Goal: Task Accomplishment & Management: Use online tool/utility

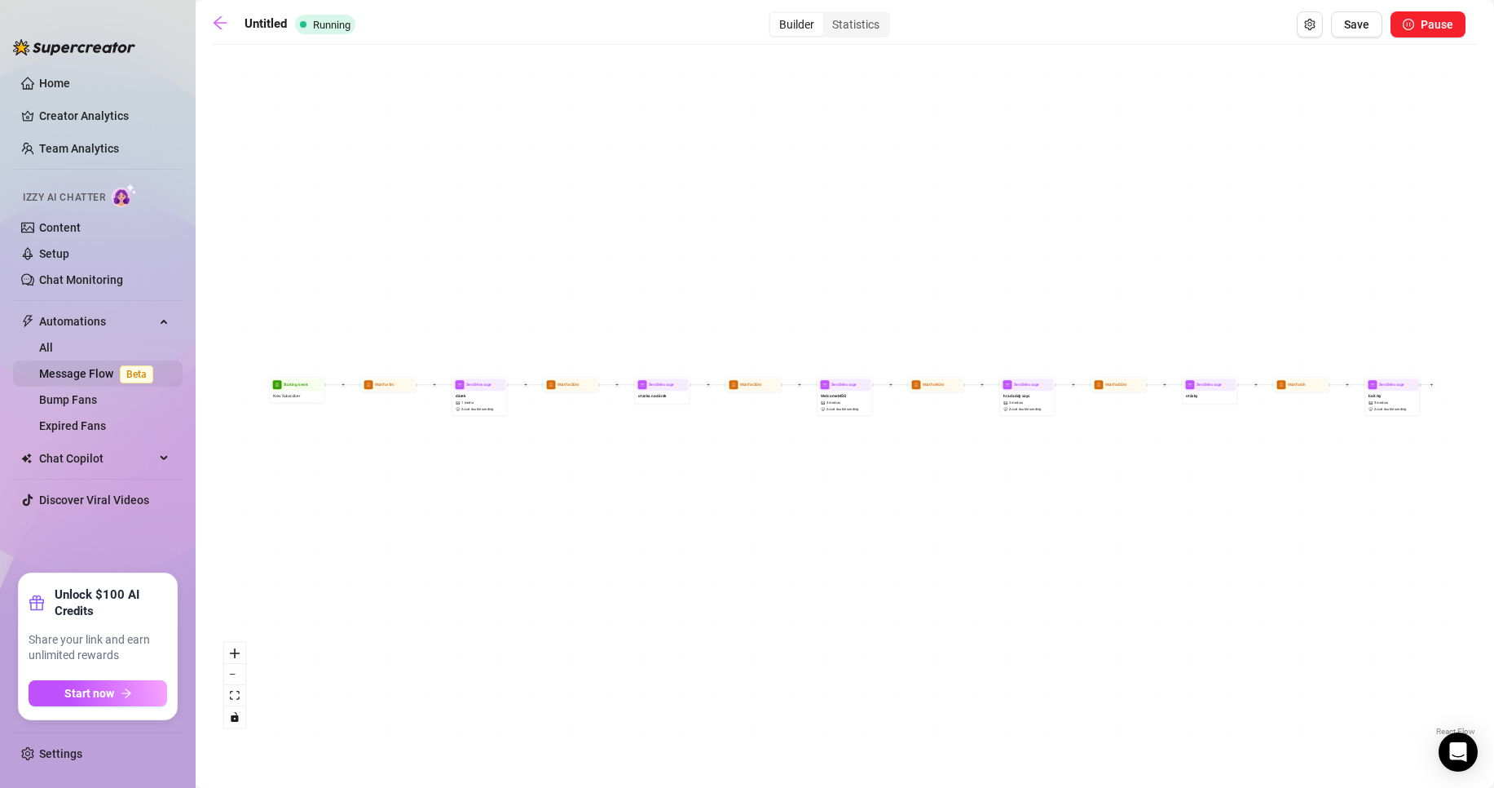
click at [90, 373] on link "Message Flow Beta" at bounding box center [99, 373] width 121 height 13
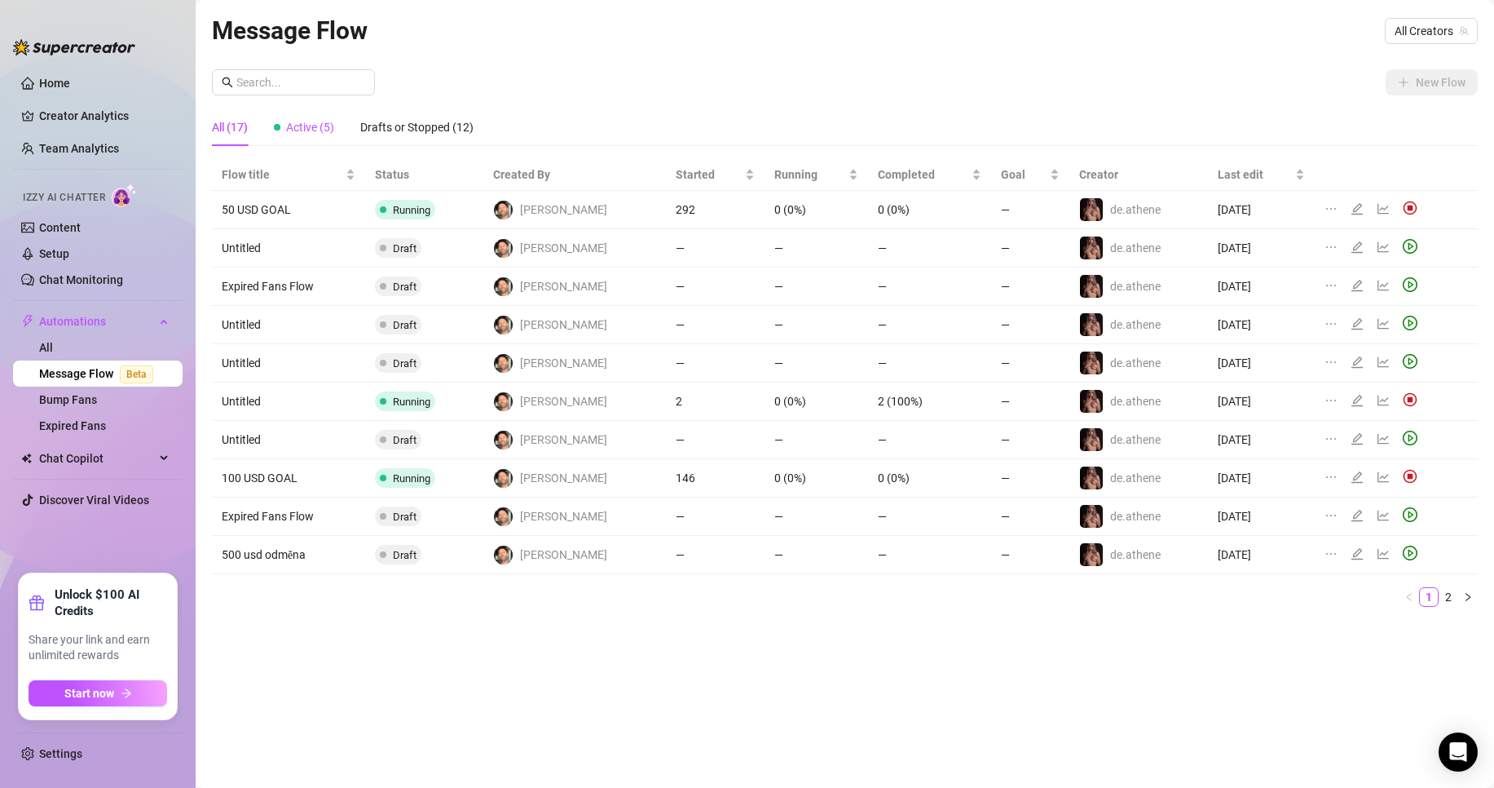
click at [307, 127] on span "Active (5)" at bounding box center [310, 127] width 48 height 13
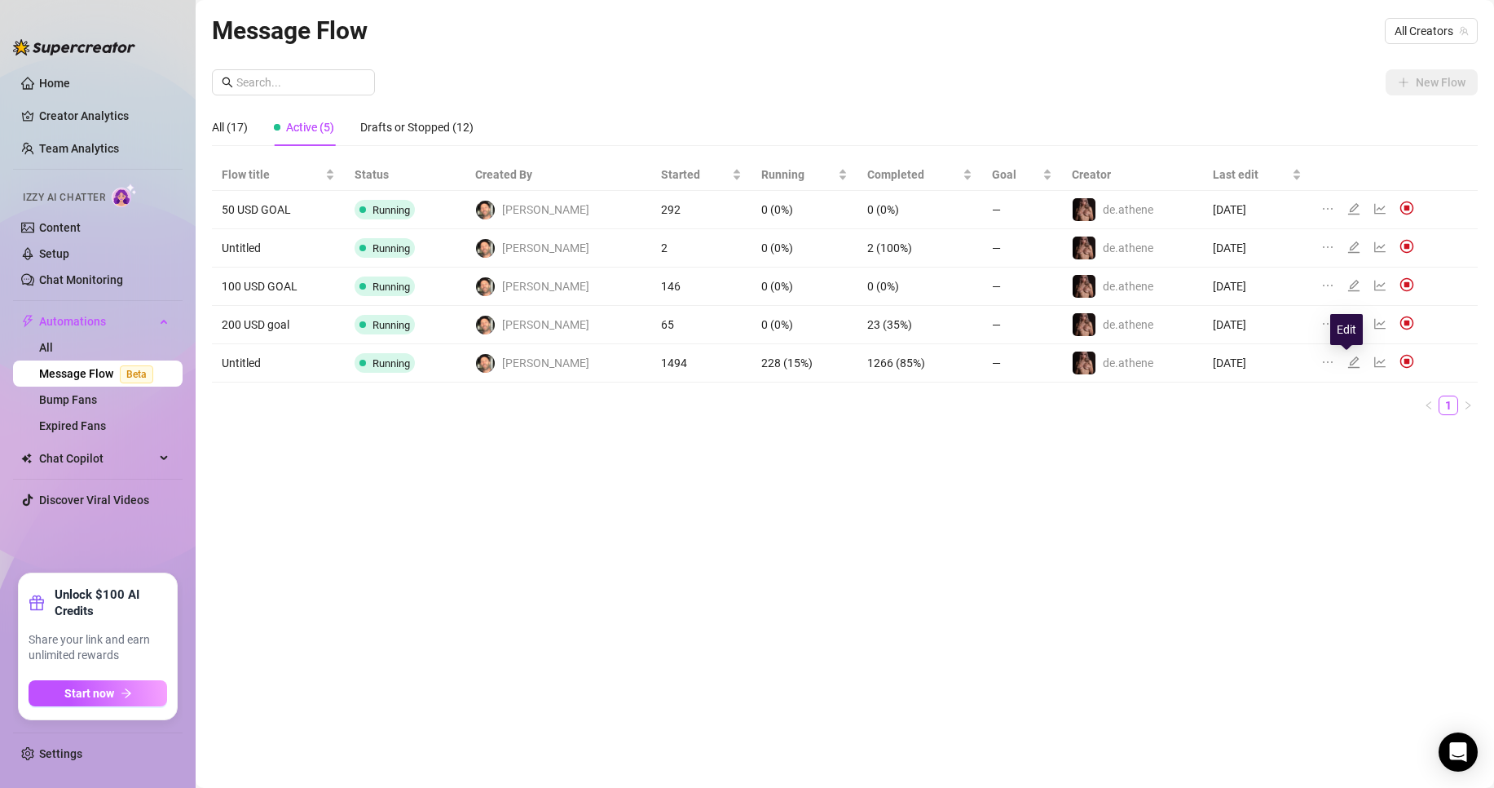
click at [1348, 362] on icon "edit" at bounding box center [1354, 361] width 13 height 13
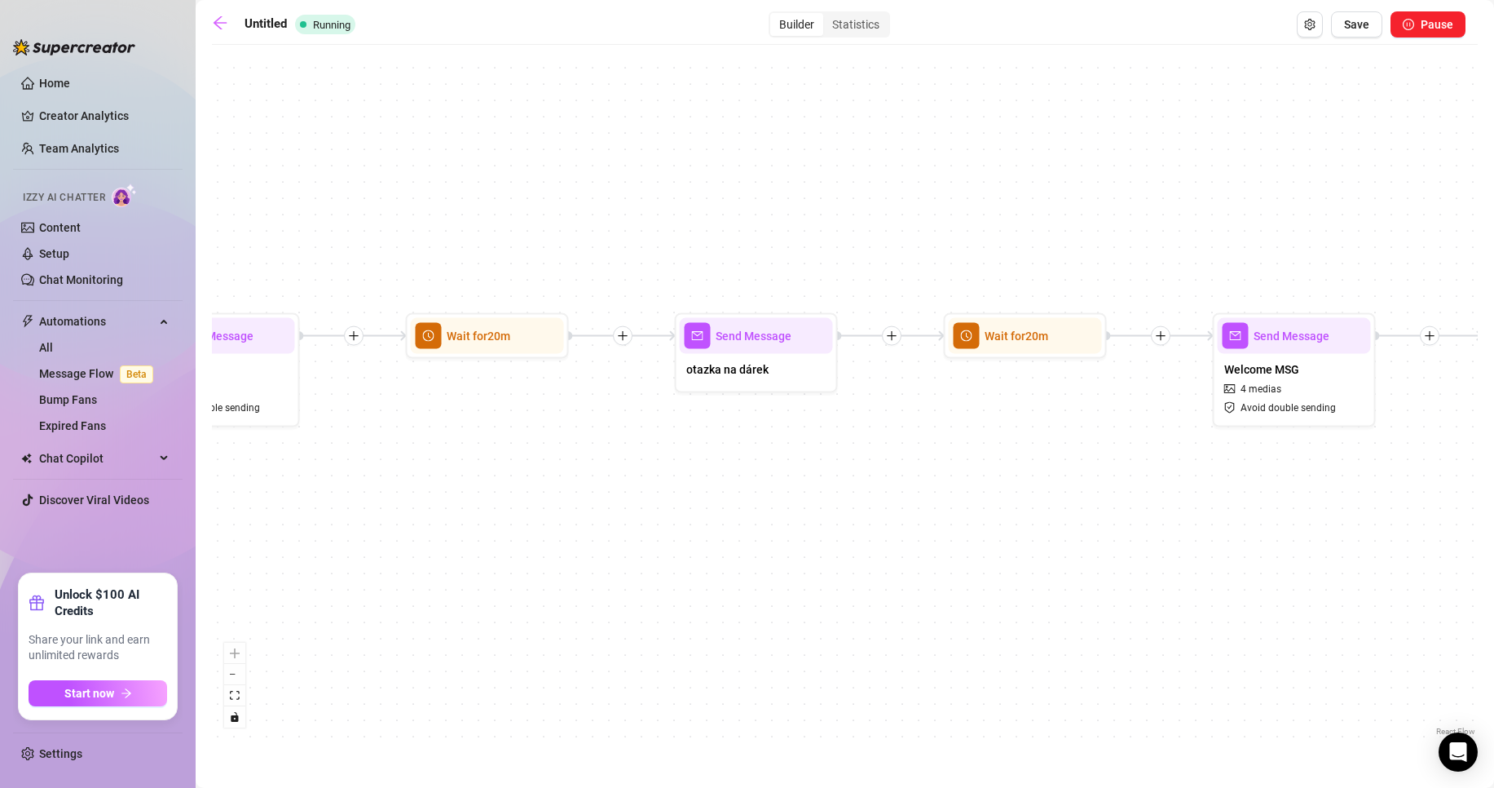
drag, startPoint x: 927, startPoint y: 483, endPoint x: 465, endPoint y: 450, distance: 463.4
click at [453, 451] on div "Send Message balíčky 5 medias Avoid double sending Send Message hra daddy says …" at bounding box center [845, 396] width 1266 height 686
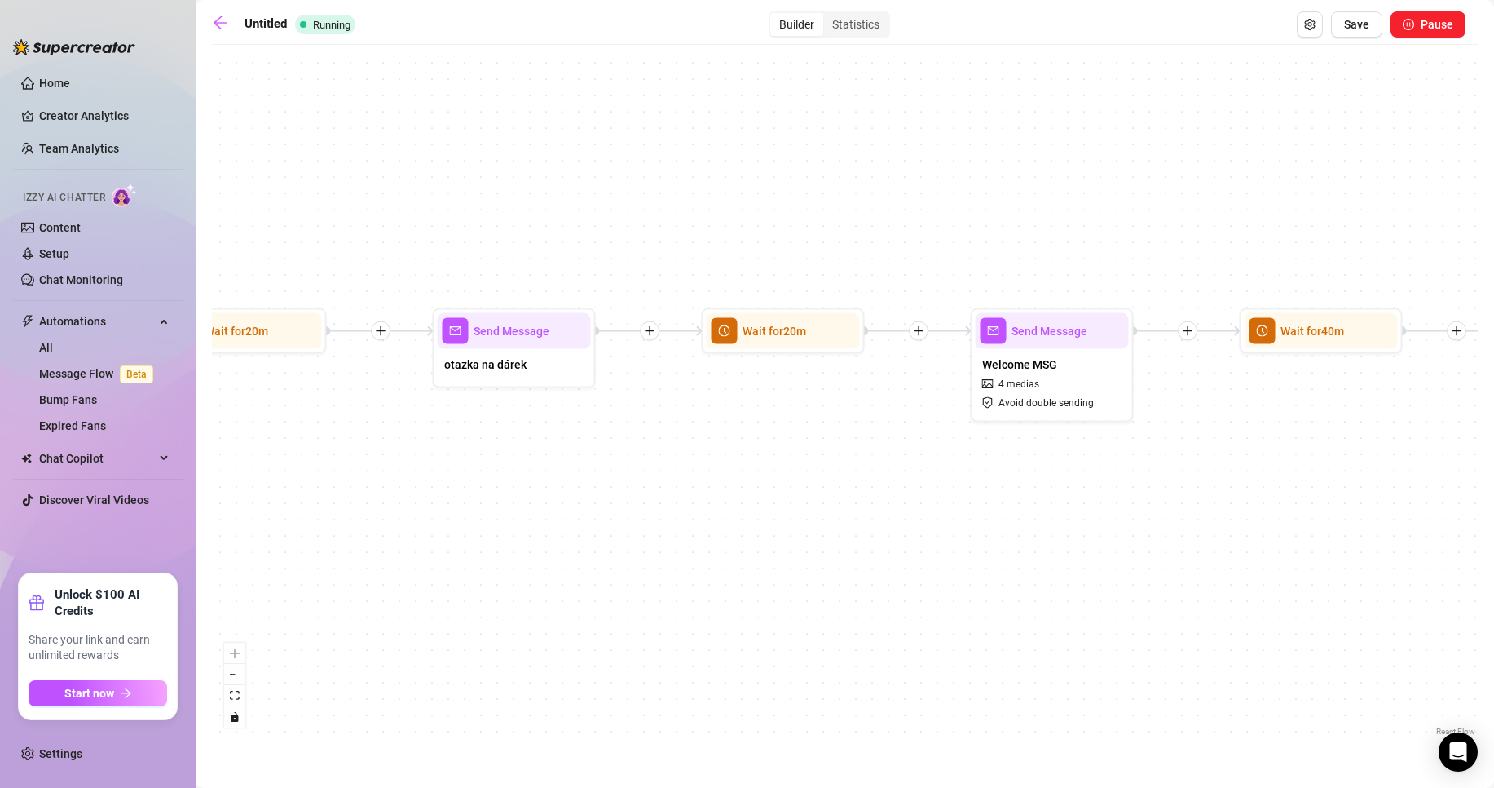
drag, startPoint x: 1028, startPoint y: 448, endPoint x: 748, endPoint y: 447, distance: 279.6
click at [748, 447] on div "Send Message balíčky 5 medias Avoid double sending Send Message hra daddy says …" at bounding box center [845, 396] width 1266 height 686
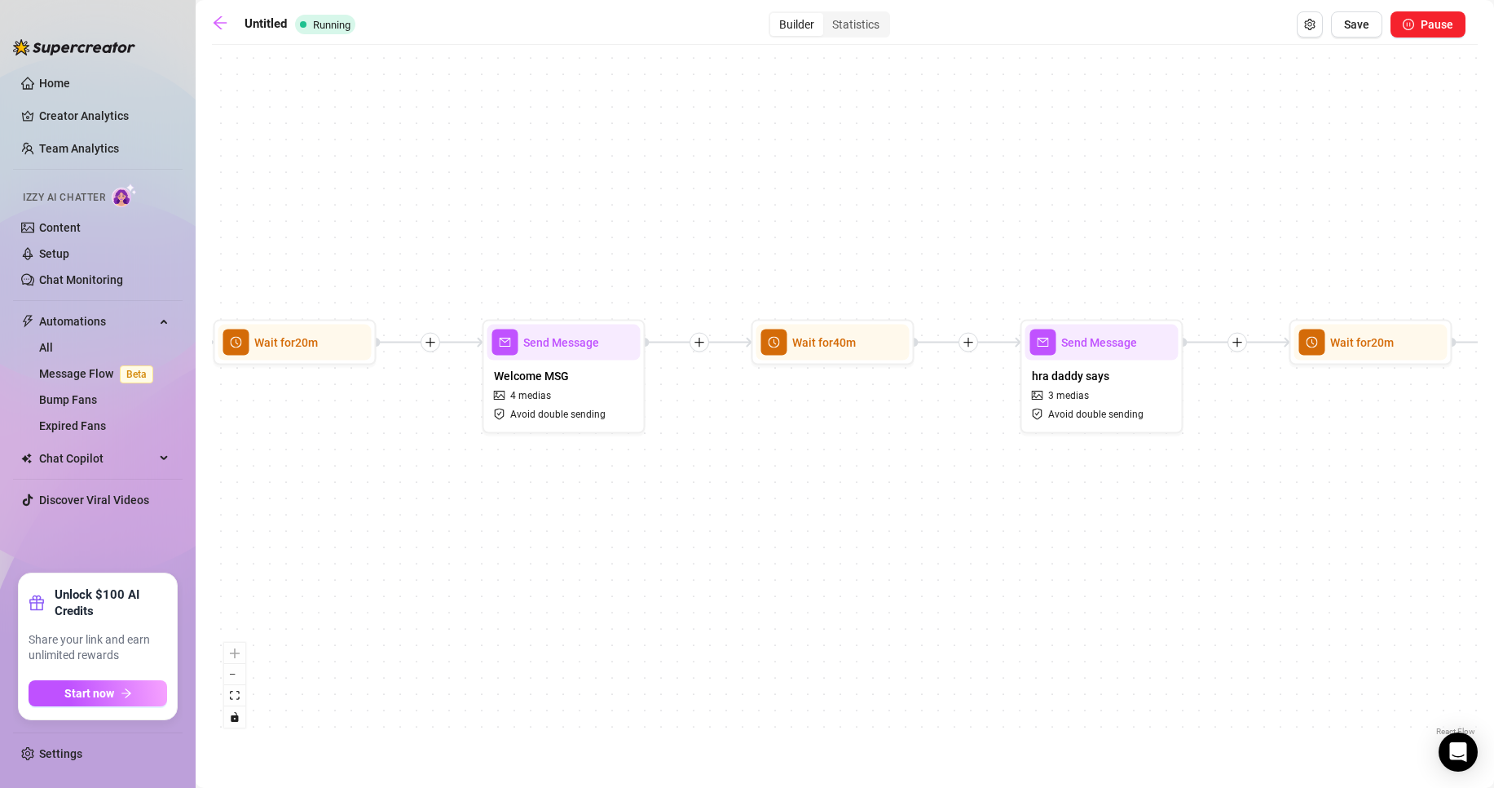
drag, startPoint x: 1251, startPoint y: 452, endPoint x: 802, endPoint y: 457, distance: 448.4
click at [802, 457] on div "Send Message balíčky 5 medias Avoid double sending Send Message hra daddy says …" at bounding box center [845, 396] width 1266 height 686
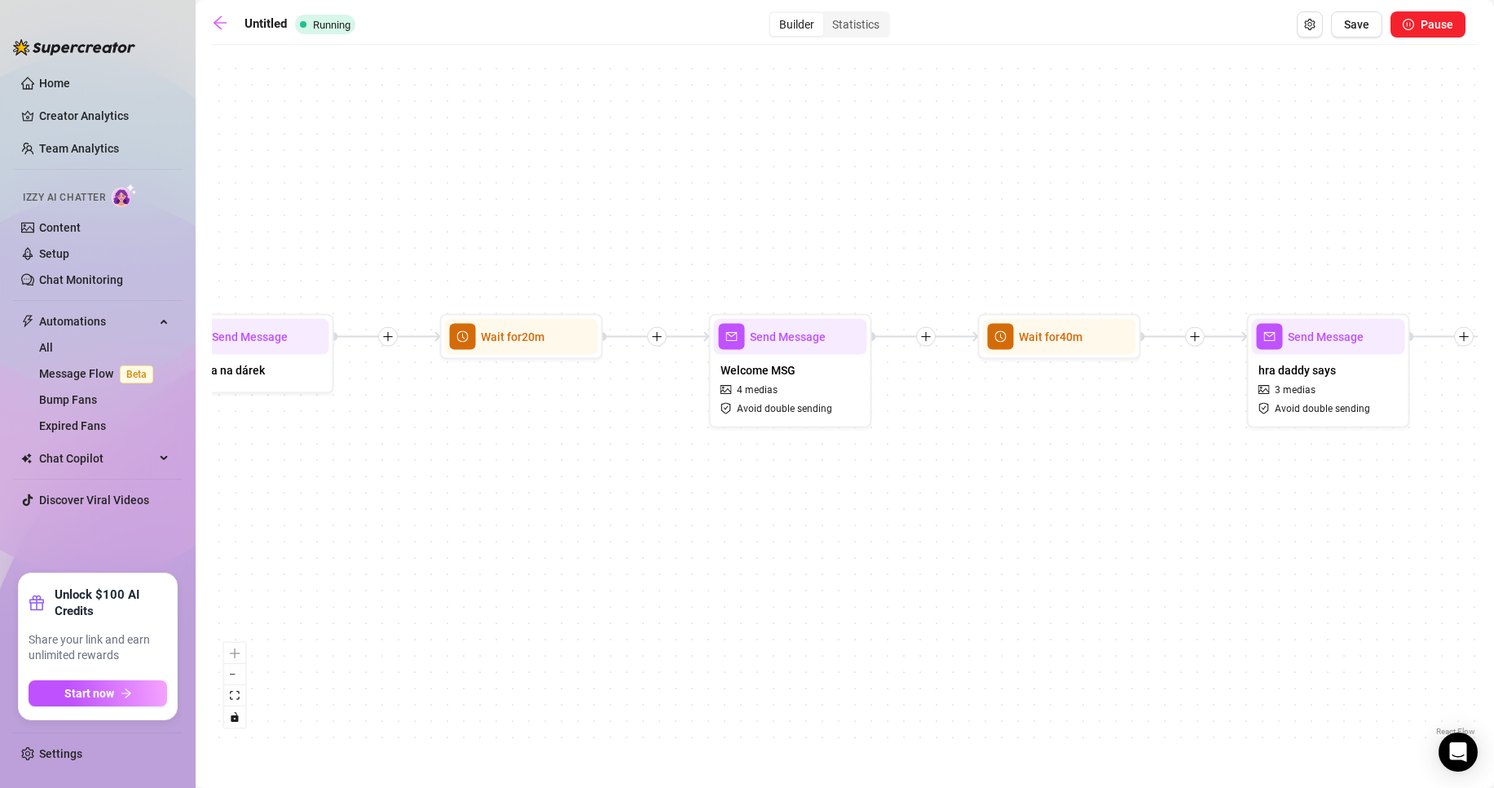
drag, startPoint x: 695, startPoint y: 474, endPoint x: 1018, endPoint y: 465, distance: 322.9
click at [1018, 465] on div "Send Message balíčky 5 medias Avoid double sending Send Message hra daddy says …" at bounding box center [845, 396] width 1266 height 686
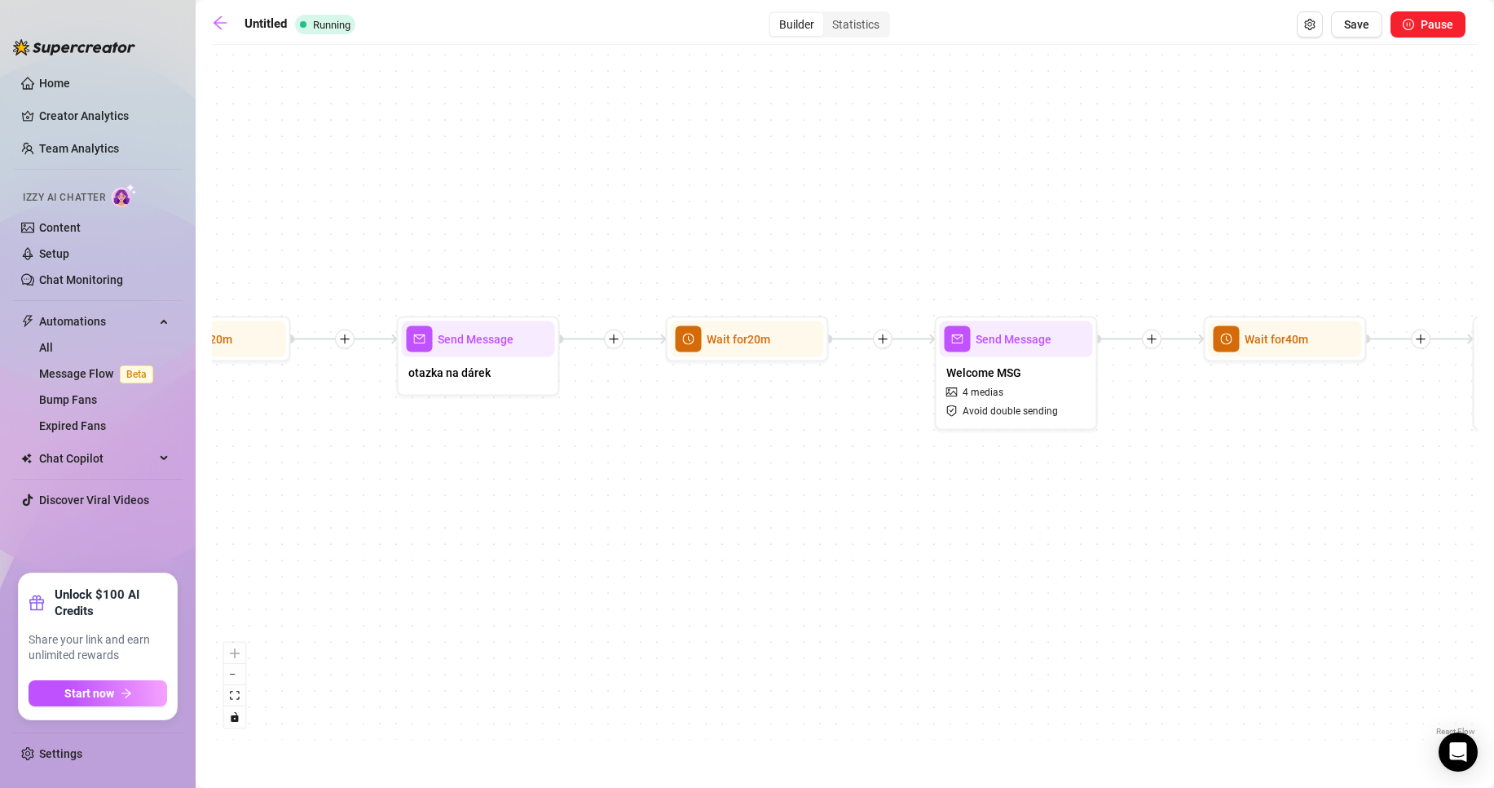
drag, startPoint x: 673, startPoint y: 455, endPoint x: 1025, endPoint y: 455, distance: 351.4
click at [1030, 455] on div "Send Message balíčky 5 medias Avoid double sending Send Message hra daddy says …" at bounding box center [845, 396] width 1266 height 686
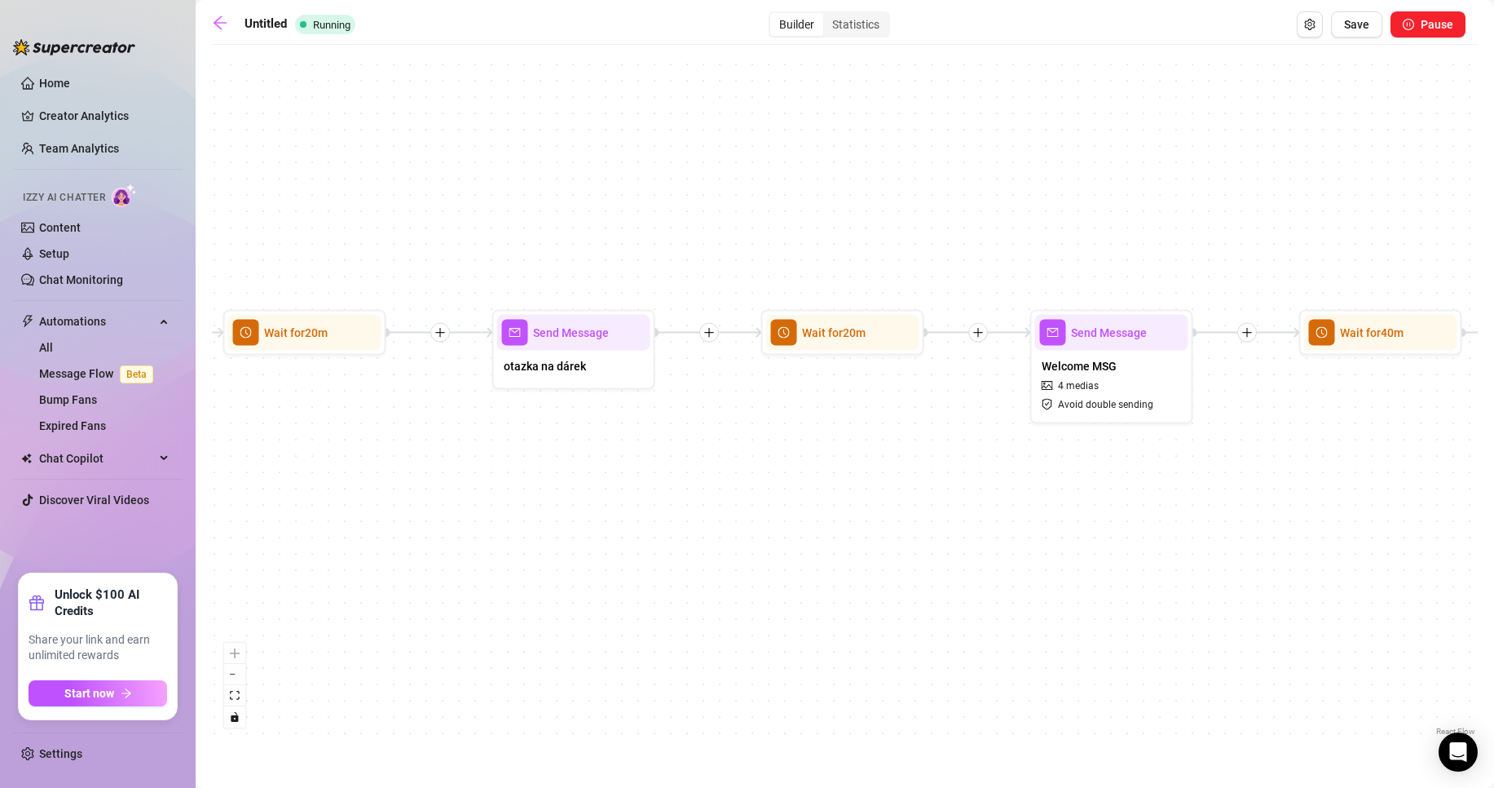
drag, startPoint x: 645, startPoint y: 446, endPoint x: 256, endPoint y: 428, distance: 389.3
click at [223, 432] on div "Send Message balíčky 5 medias Avoid double sending Send Message hra daddy says …" at bounding box center [845, 396] width 1266 height 686
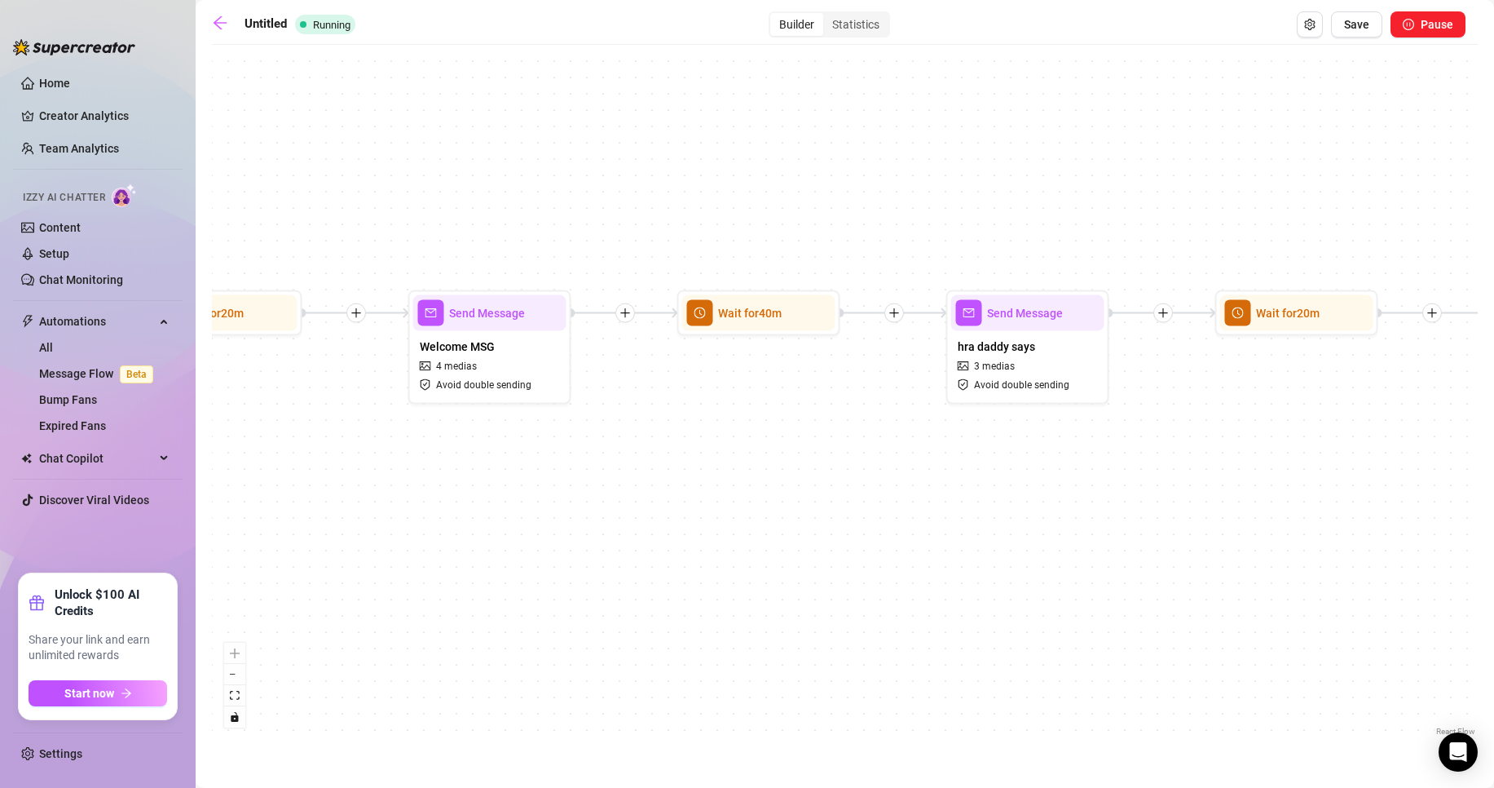
drag, startPoint x: 979, startPoint y: 479, endPoint x: 711, endPoint y: 455, distance: 269.3
click at [457, 464] on div "Send Message balíčky 5 medias Avoid double sending Send Message hra daddy says …" at bounding box center [845, 396] width 1266 height 686
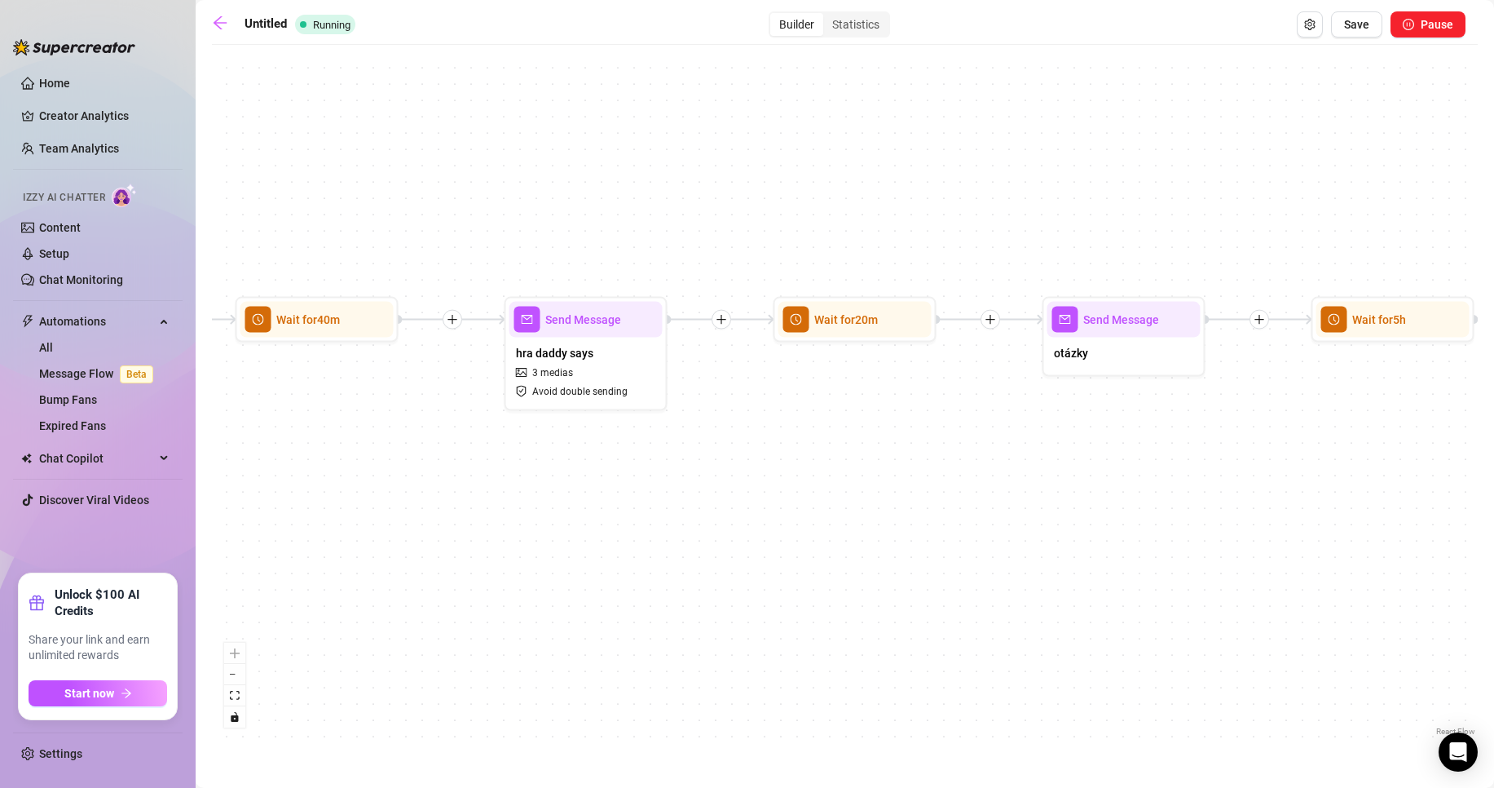
drag, startPoint x: 1067, startPoint y: 445, endPoint x: 617, endPoint y: 461, distance: 450.3
click at [609, 465] on div "Send Message balíčky 5 medias Avoid double sending Send Message hra daddy says …" at bounding box center [845, 396] width 1266 height 686
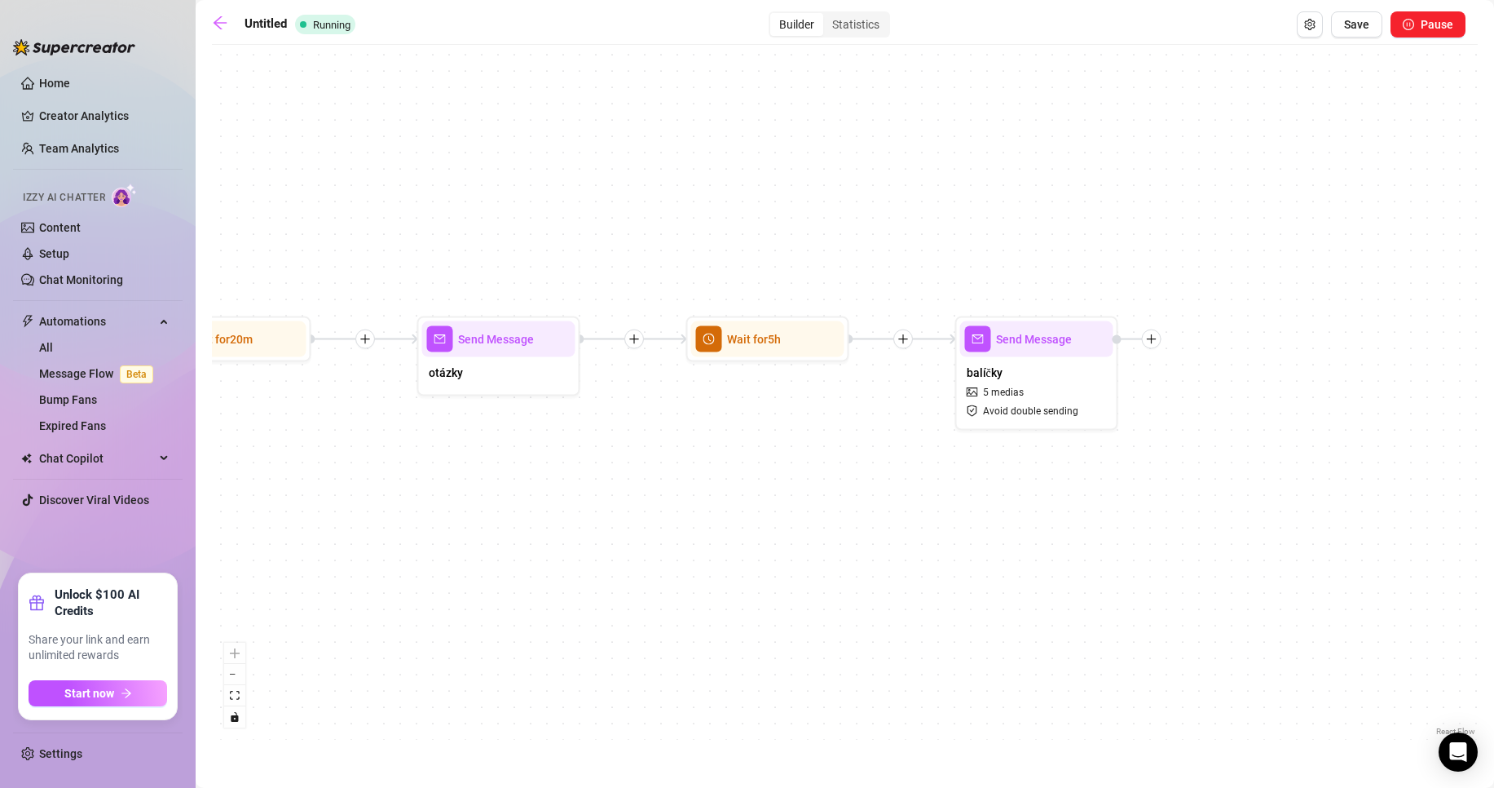
drag, startPoint x: 1104, startPoint y: 439, endPoint x: 687, endPoint y: 453, distance: 416.8
click at [687, 453] on div "Send Message balíčky 5 medias Avoid double sending Send Message hra daddy says …" at bounding box center [845, 396] width 1266 height 686
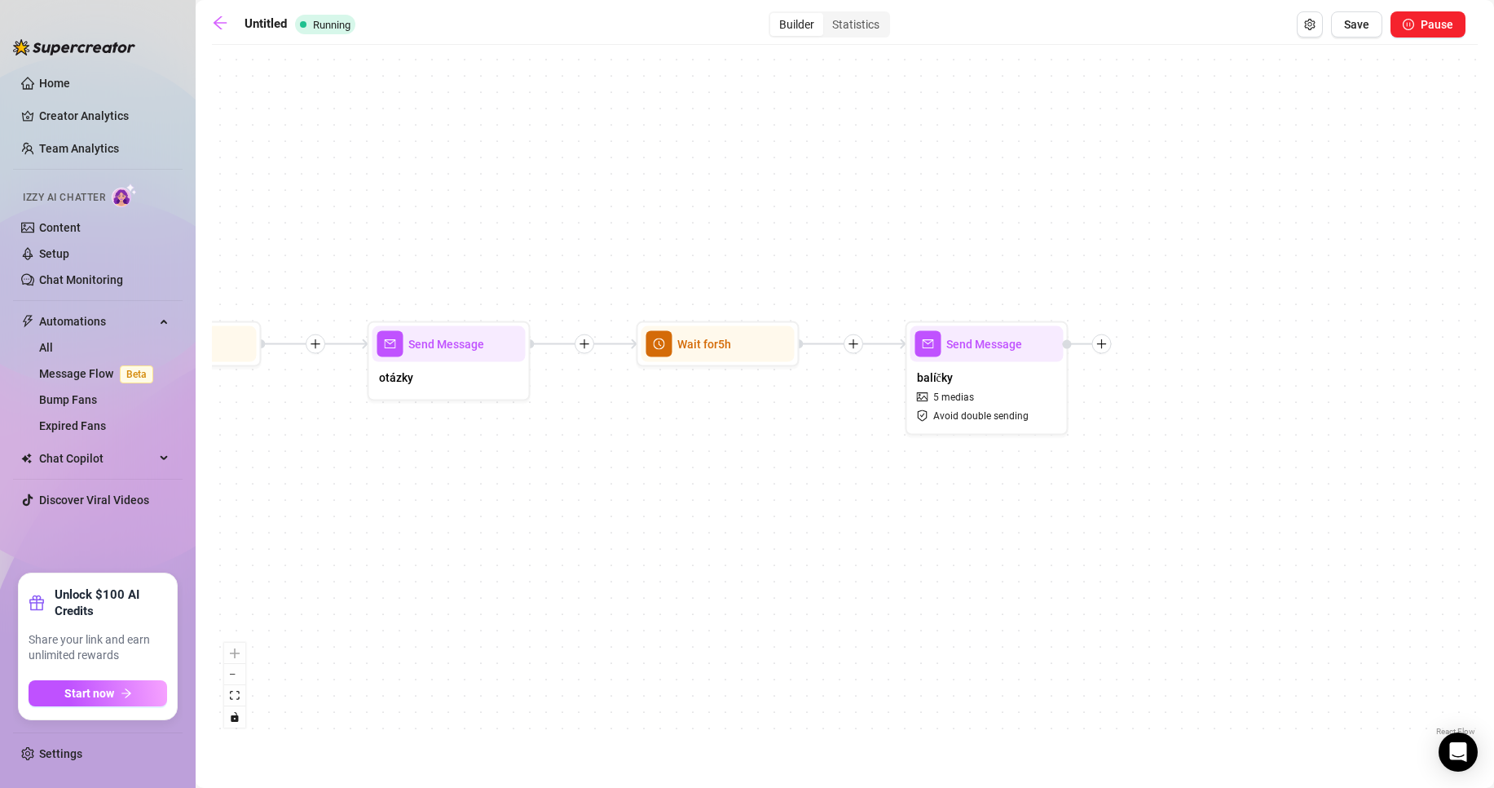
drag, startPoint x: 1067, startPoint y: 449, endPoint x: 1451, endPoint y: 418, distance: 385.2
click at [1430, 421] on div "Send Message balíčky 5 medias Avoid double sending Send Message hra daddy says …" at bounding box center [845, 396] width 1266 height 686
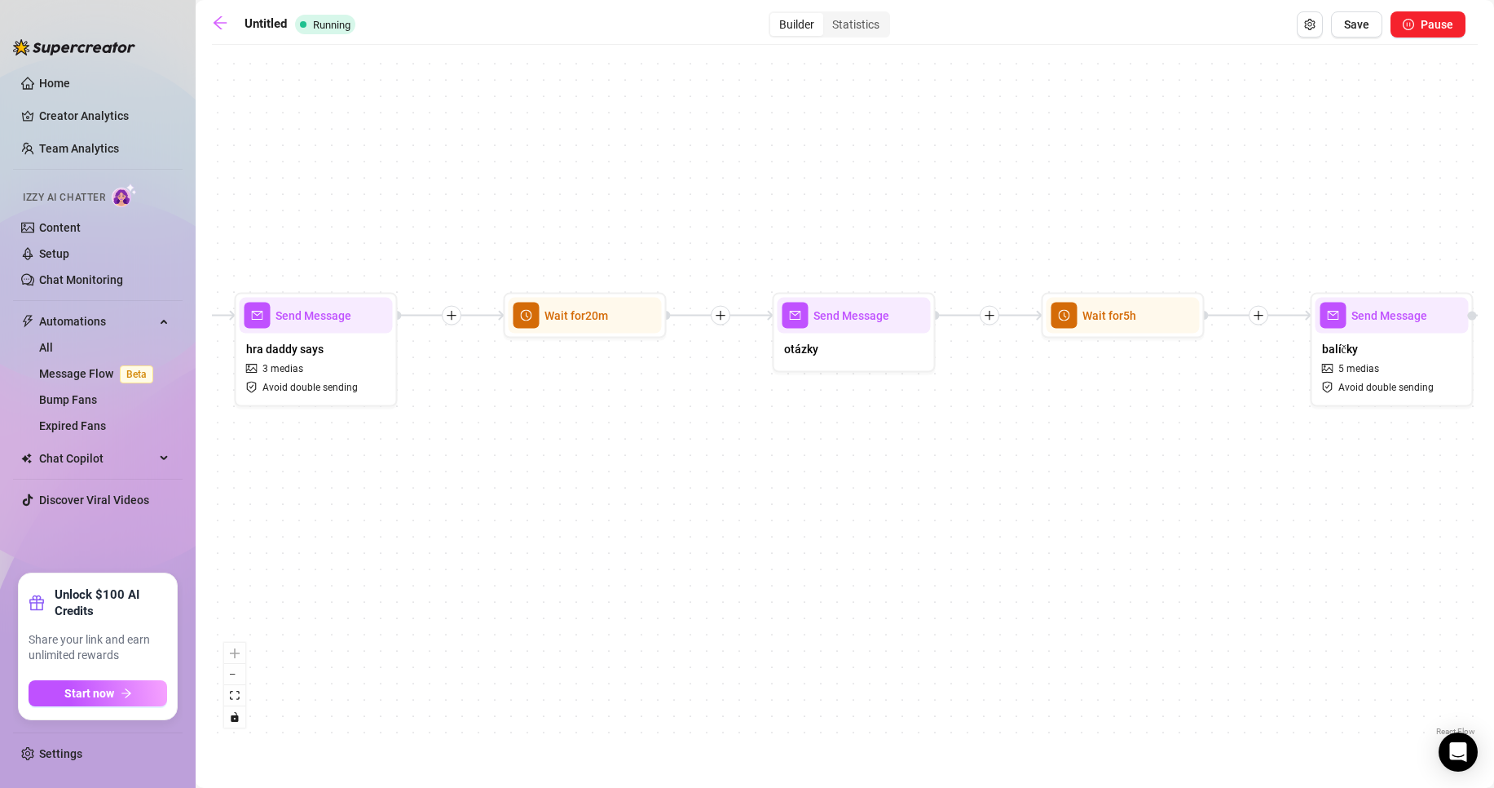
drag, startPoint x: 770, startPoint y: 415, endPoint x: 1181, endPoint y: 437, distance: 412.3
click at [1184, 437] on div "Send Message balíčky 5 medias Avoid double sending Send Message hra daddy says …" at bounding box center [845, 396] width 1266 height 686
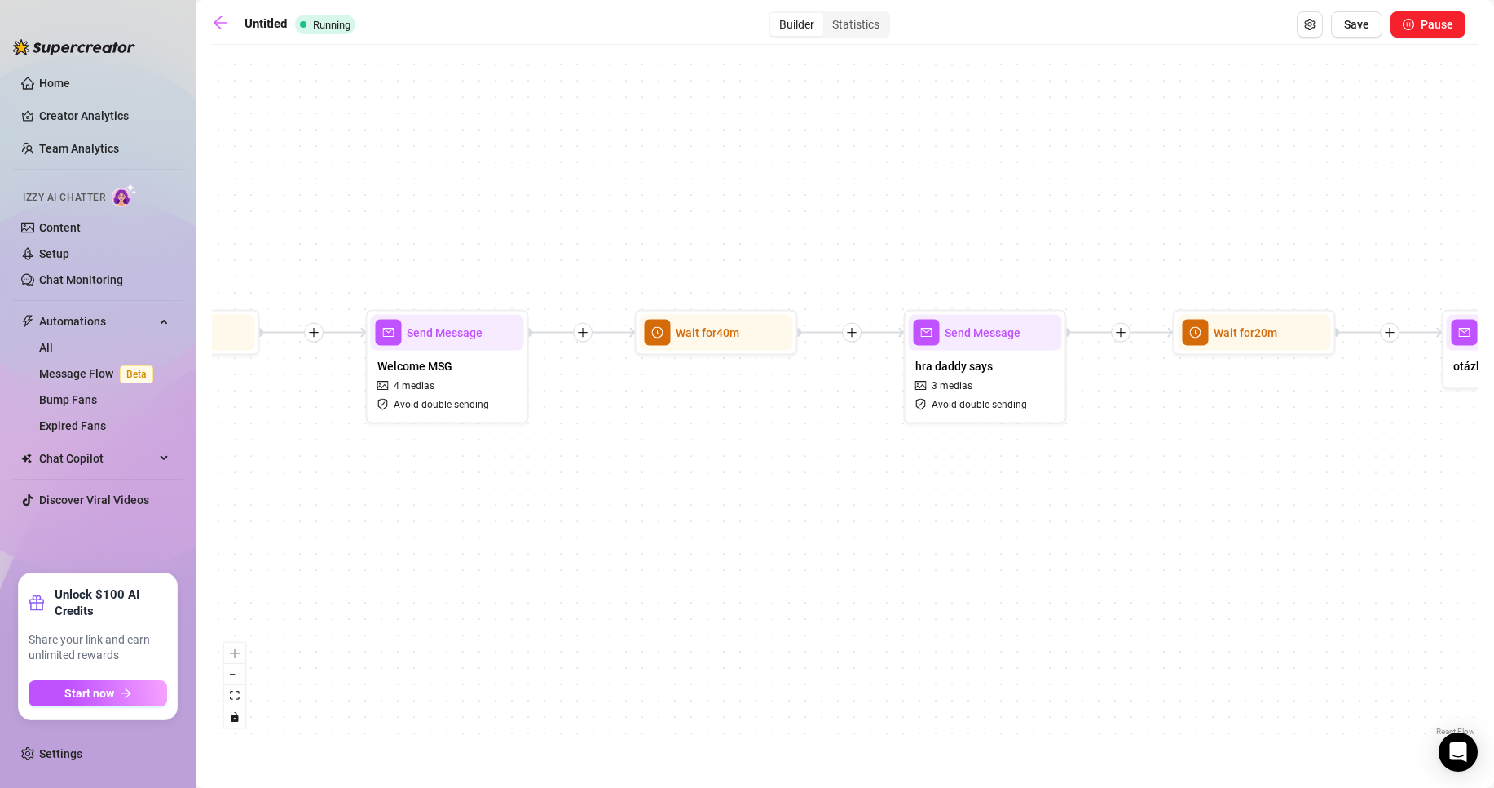
drag, startPoint x: 567, startPoint y: 447, endPoint x: 993, endPoint y: 433, distance: 425.8
click at [1092, 427] on div "Send Message balíčky 5 medias Avoid double sending Send Message hra daddy says …" at bounding box center [845, 396] width 1266 height 686
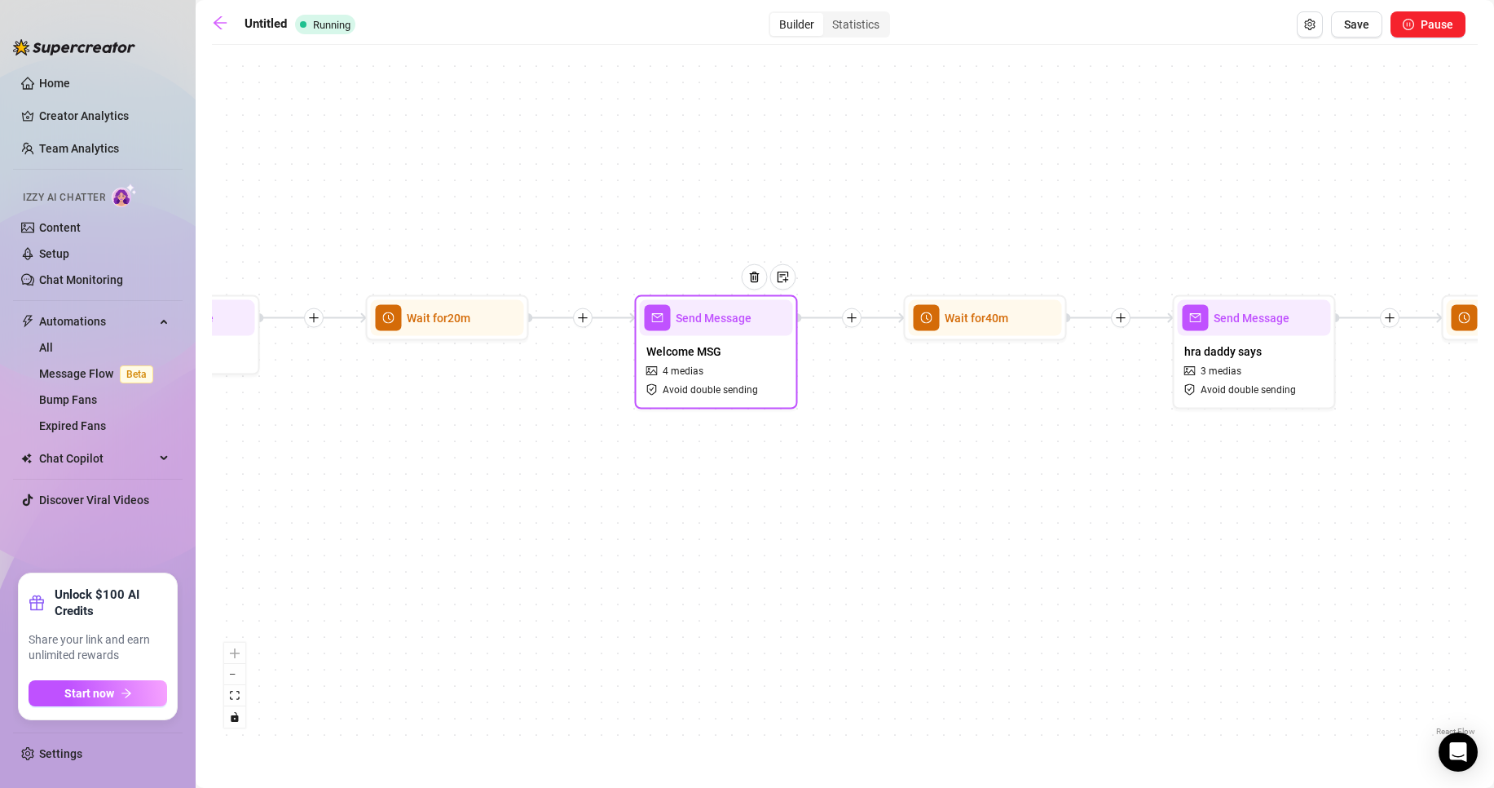
click at [726, 333] on div "Send Message" at bounding box center [716, 318] width 153 height 36
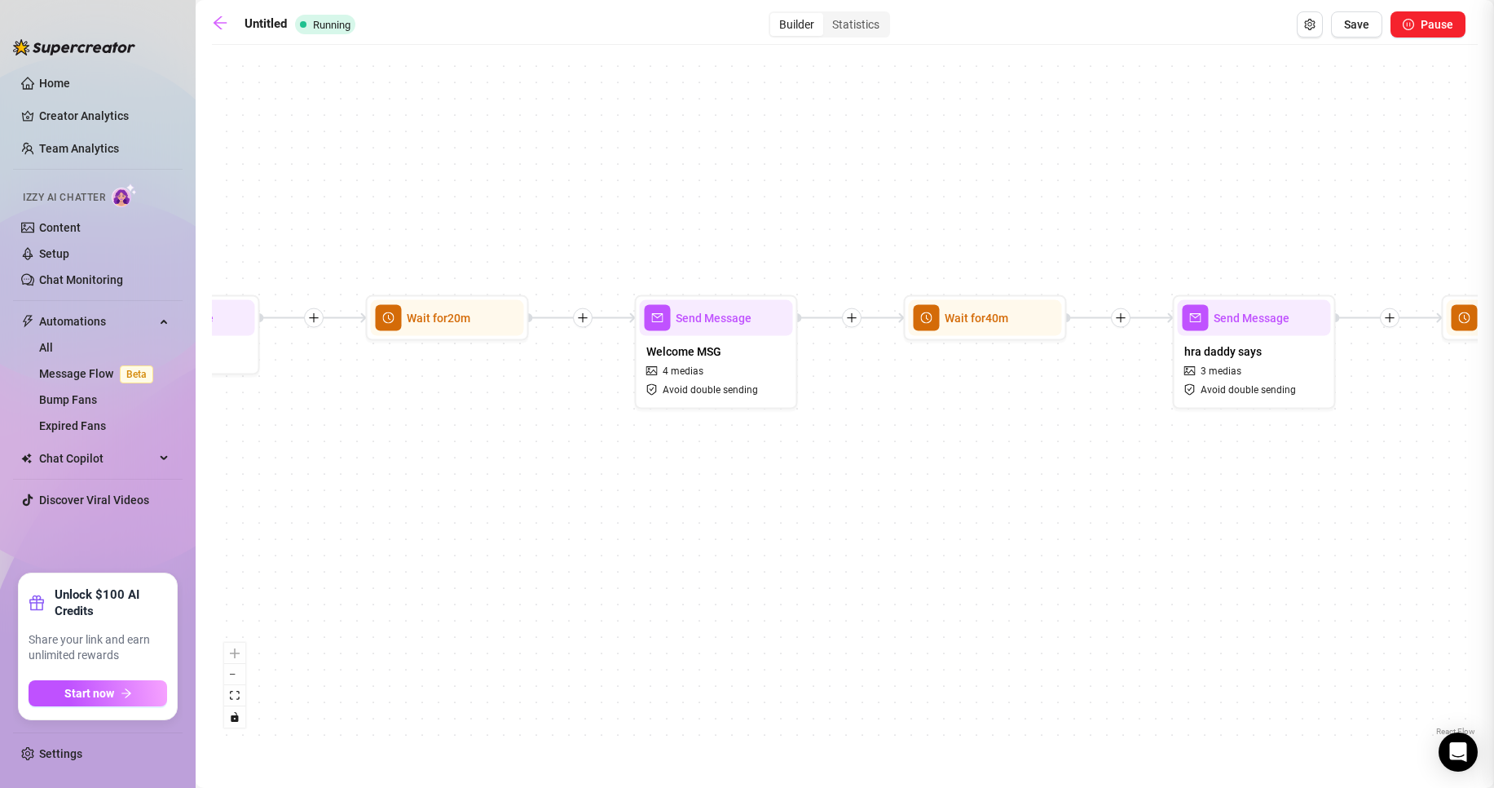
type textarea "zlato právě probíhá summer sale 😈 koukni se do přílohy co vše se spolu podnikne…"
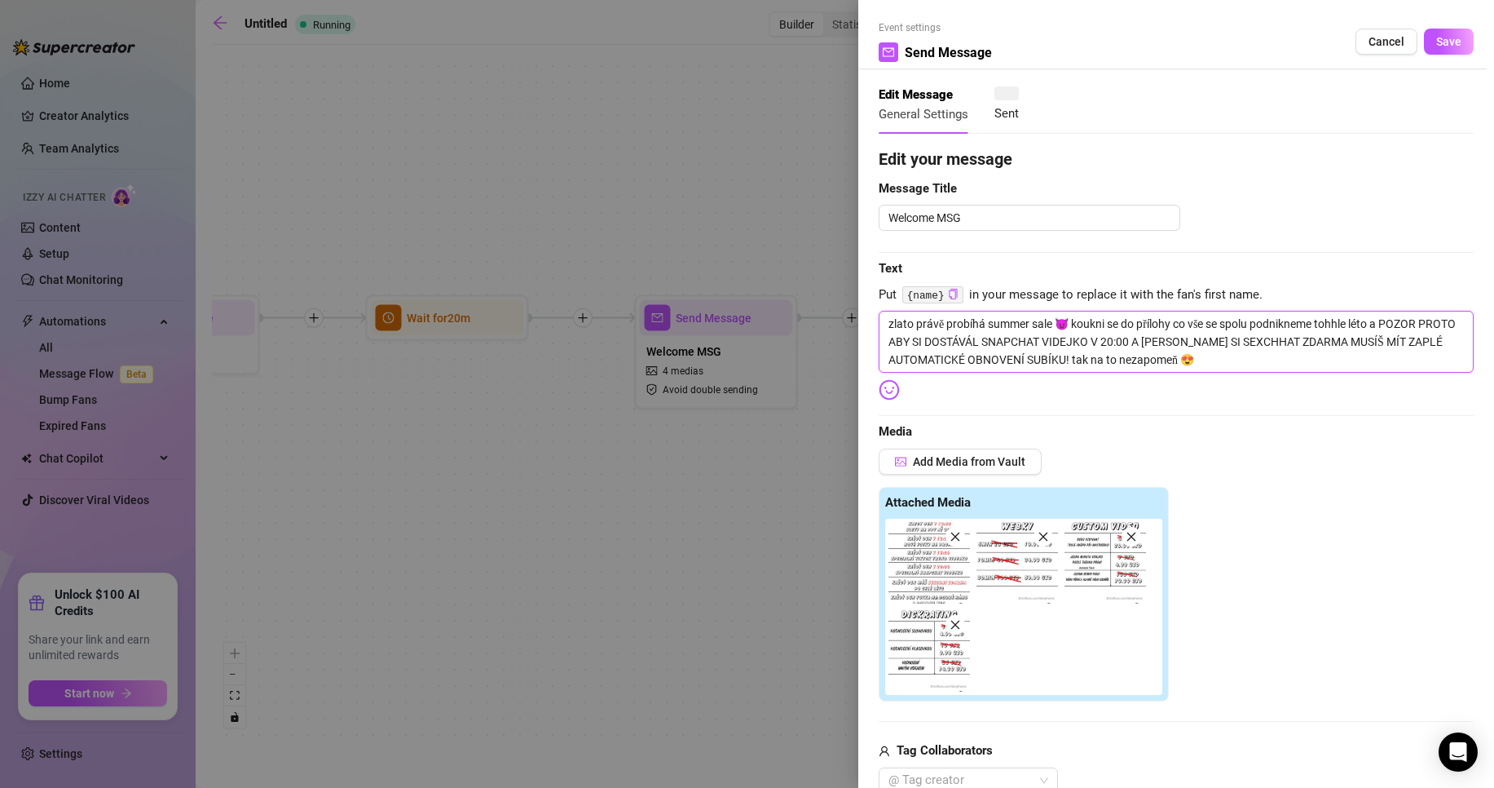
drag, startPoint x: 888, startPoint y: 321, endPoint x: 1379, endPoint y: 360, distance: 492.3
click at [1379, 360] on textarea "zlato právě probíhá summer sale 😈 koukni se do přílohy co vše se spolu podnikne…" at bounding box center [1176, 342] width 595 height 62
type textarea "Write your message here"
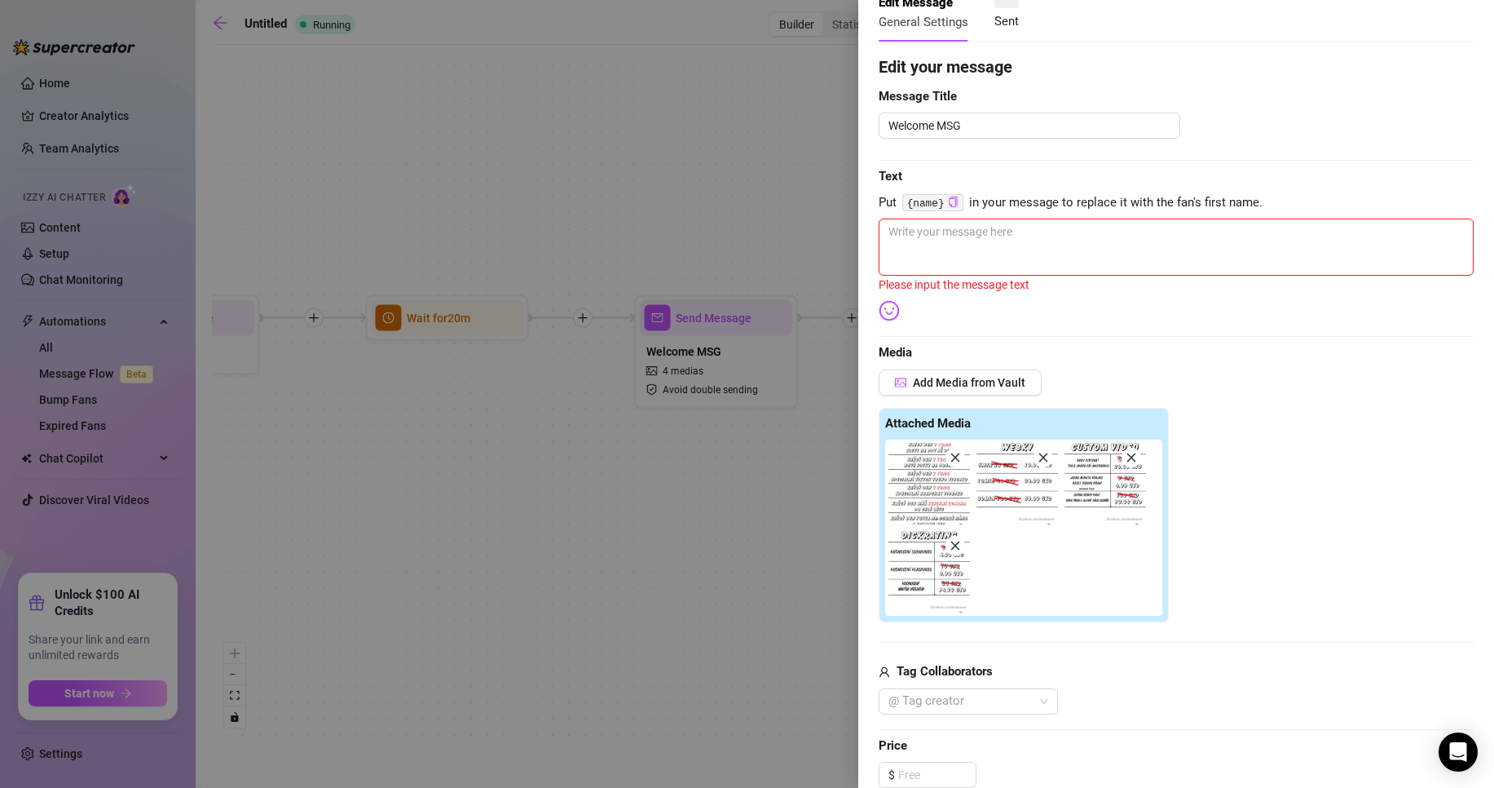
scroll to position [82, 0]
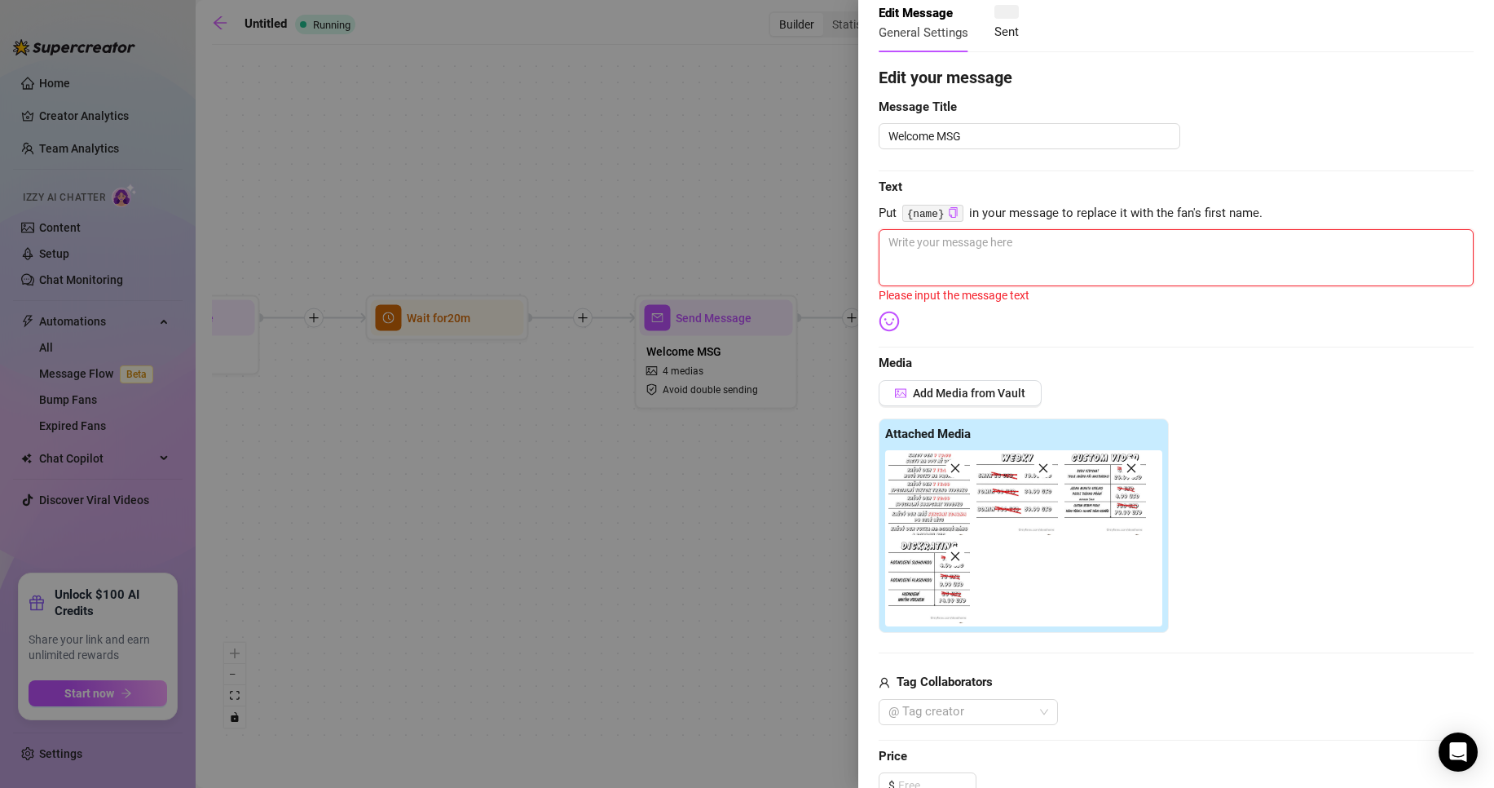
click at [956, 469] on icon "close" at bounding box center [955, 468] width 9 height 9
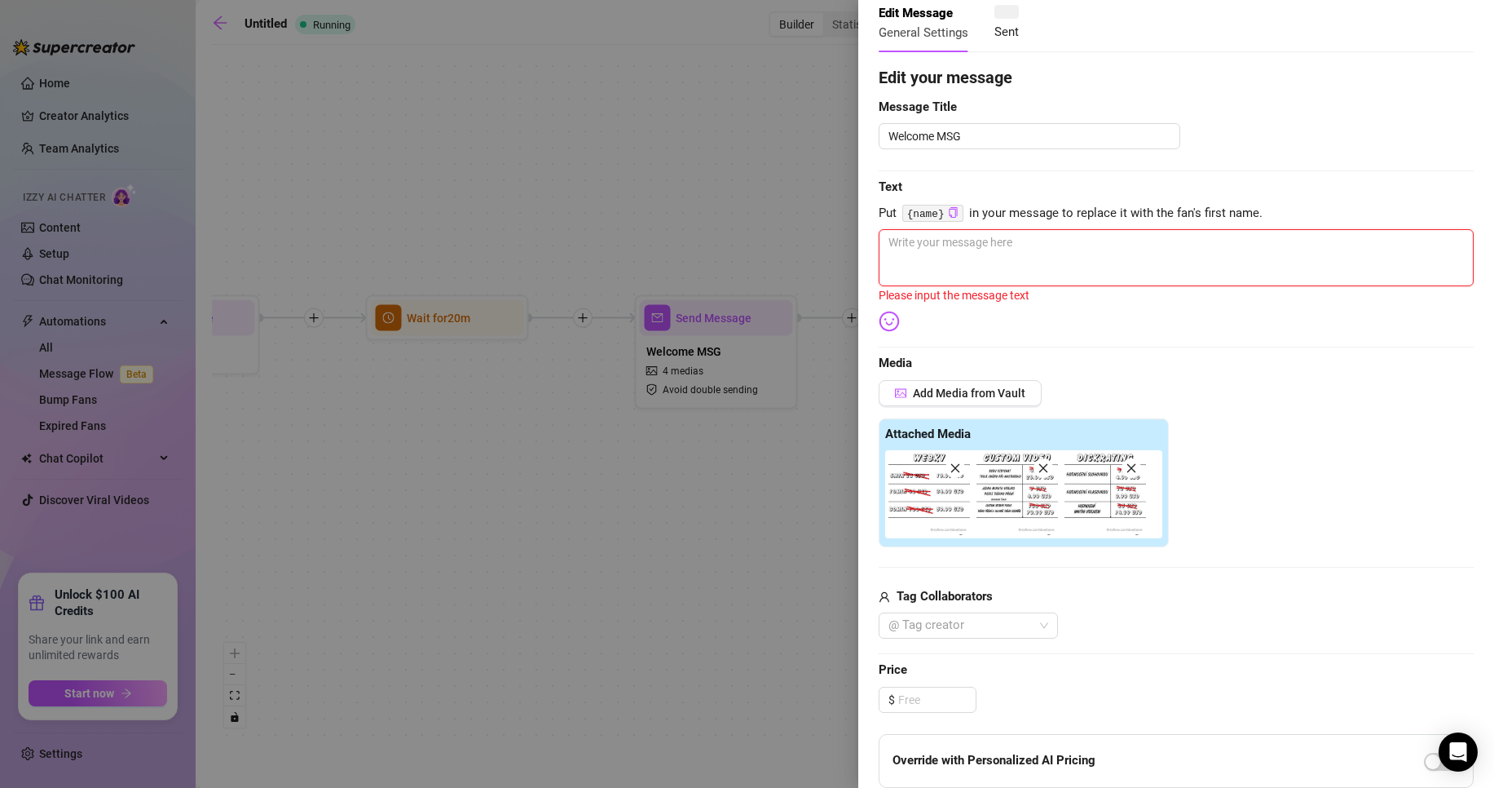
click at [956, 469] on icon "close" at bounding box center [955, 468] width 9 height 9
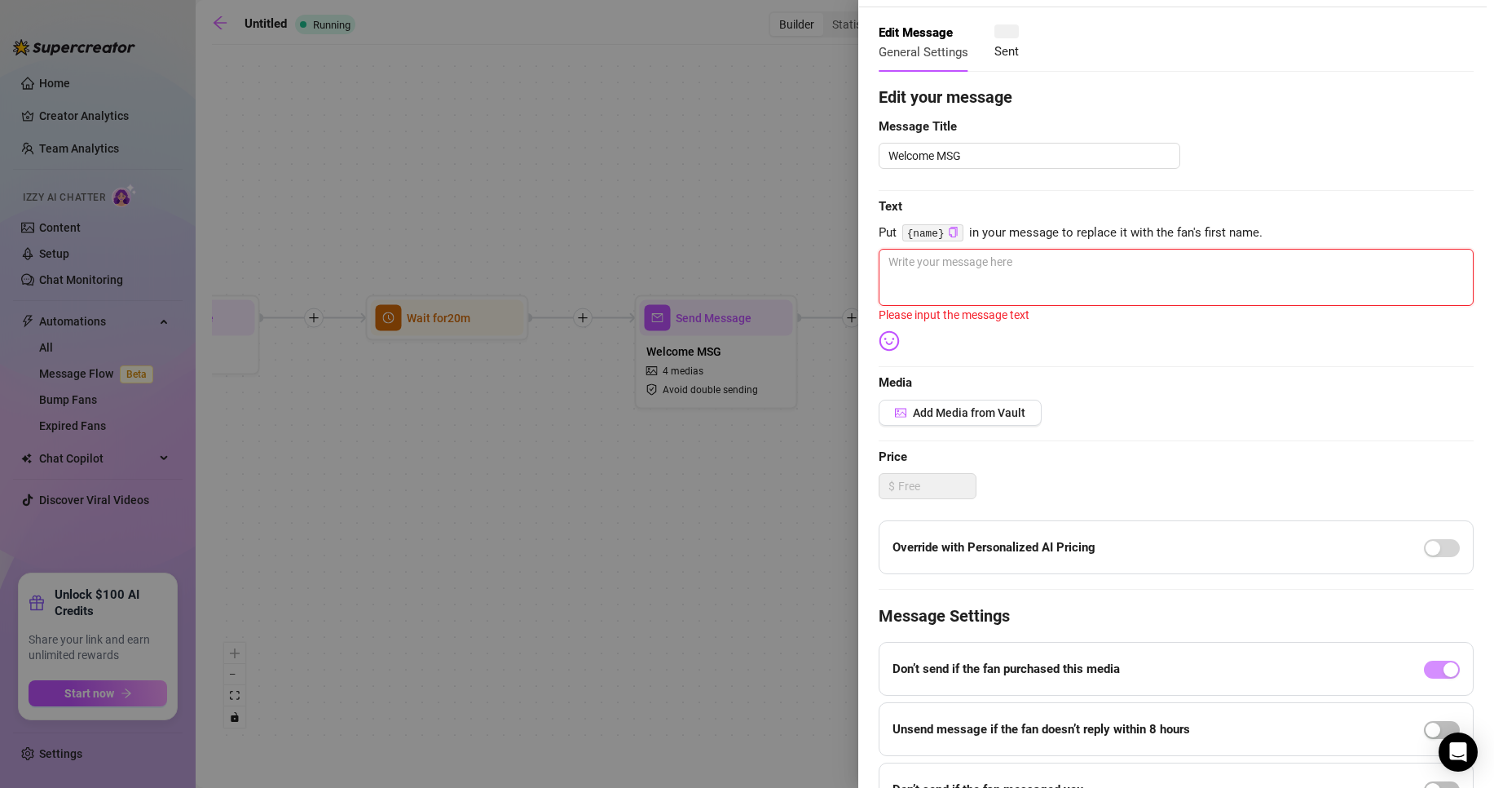
scroll to position [0, 0]
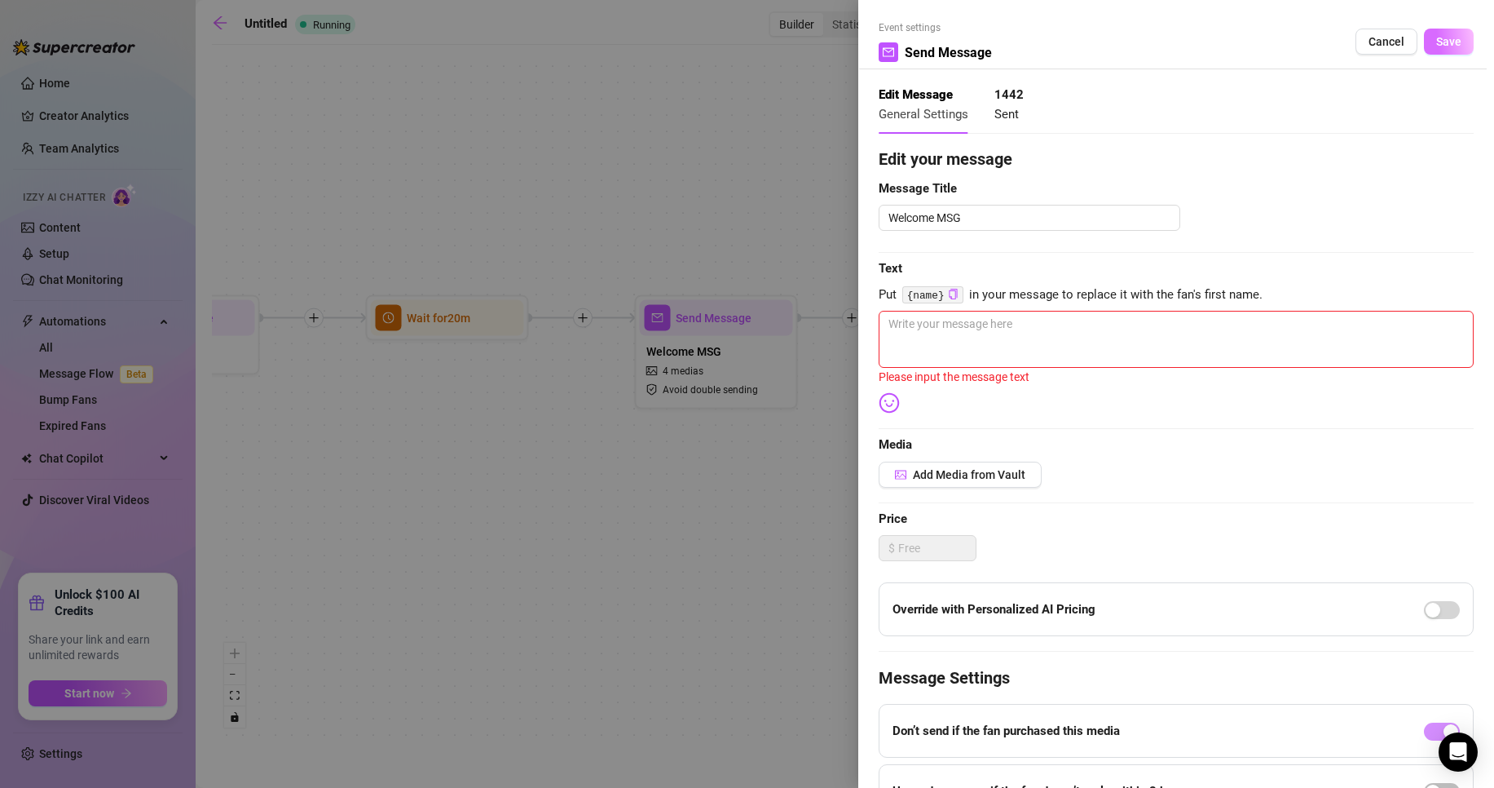
click at [1436, 40] on span "Save" at bounding box center [1448, 41] width 25 height 13
click at [743, 310] on div at bounding box center [747, 394] width 1494 height 788
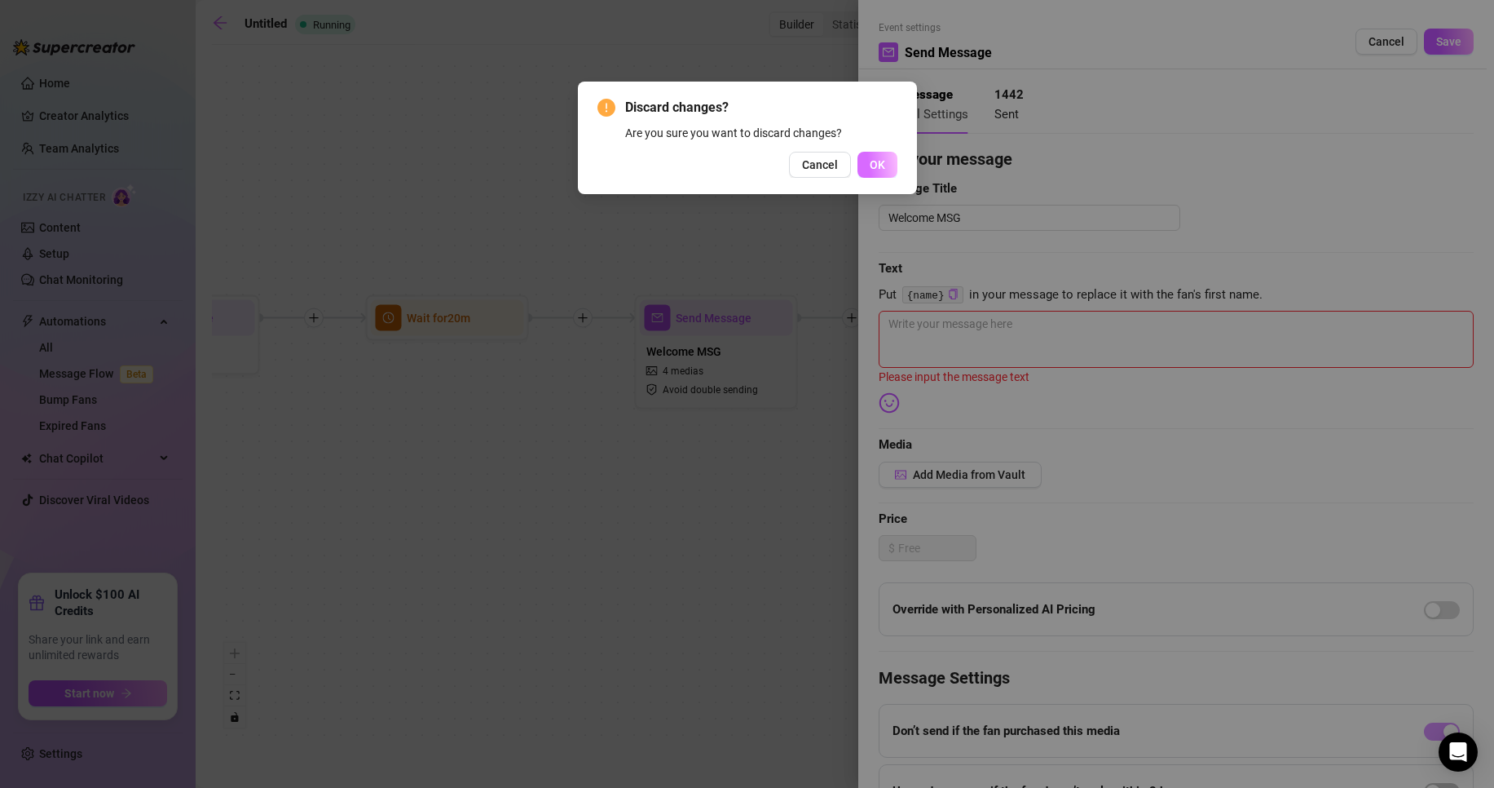
click at [885, 166] on button "OK" at bounding box center [878, 165] width 40 height 26
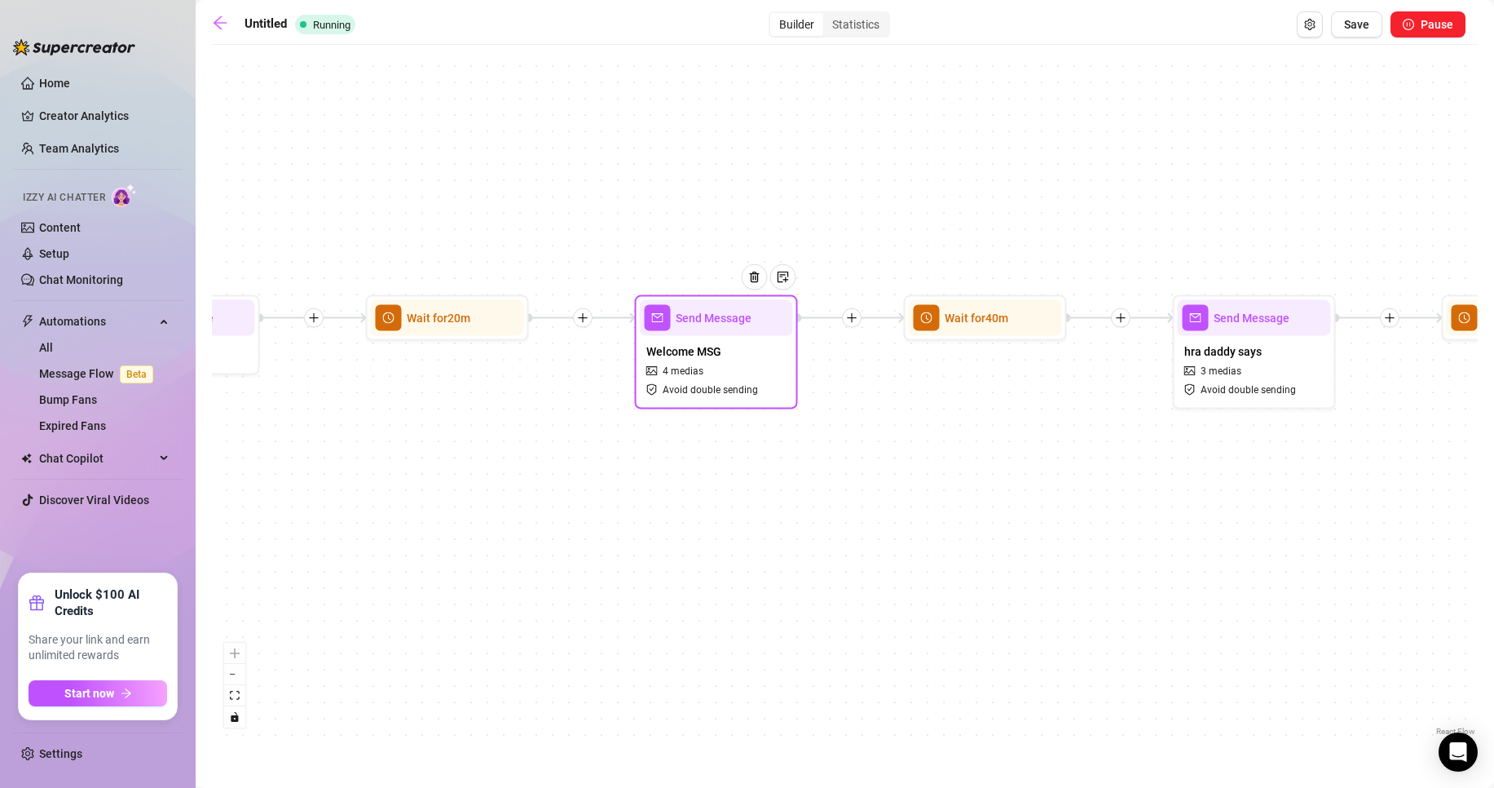
click at [752, 340] on div "Welcome MSG 4 medias Avoid double sending" at bounding box center [716, 370] width 153 height 68
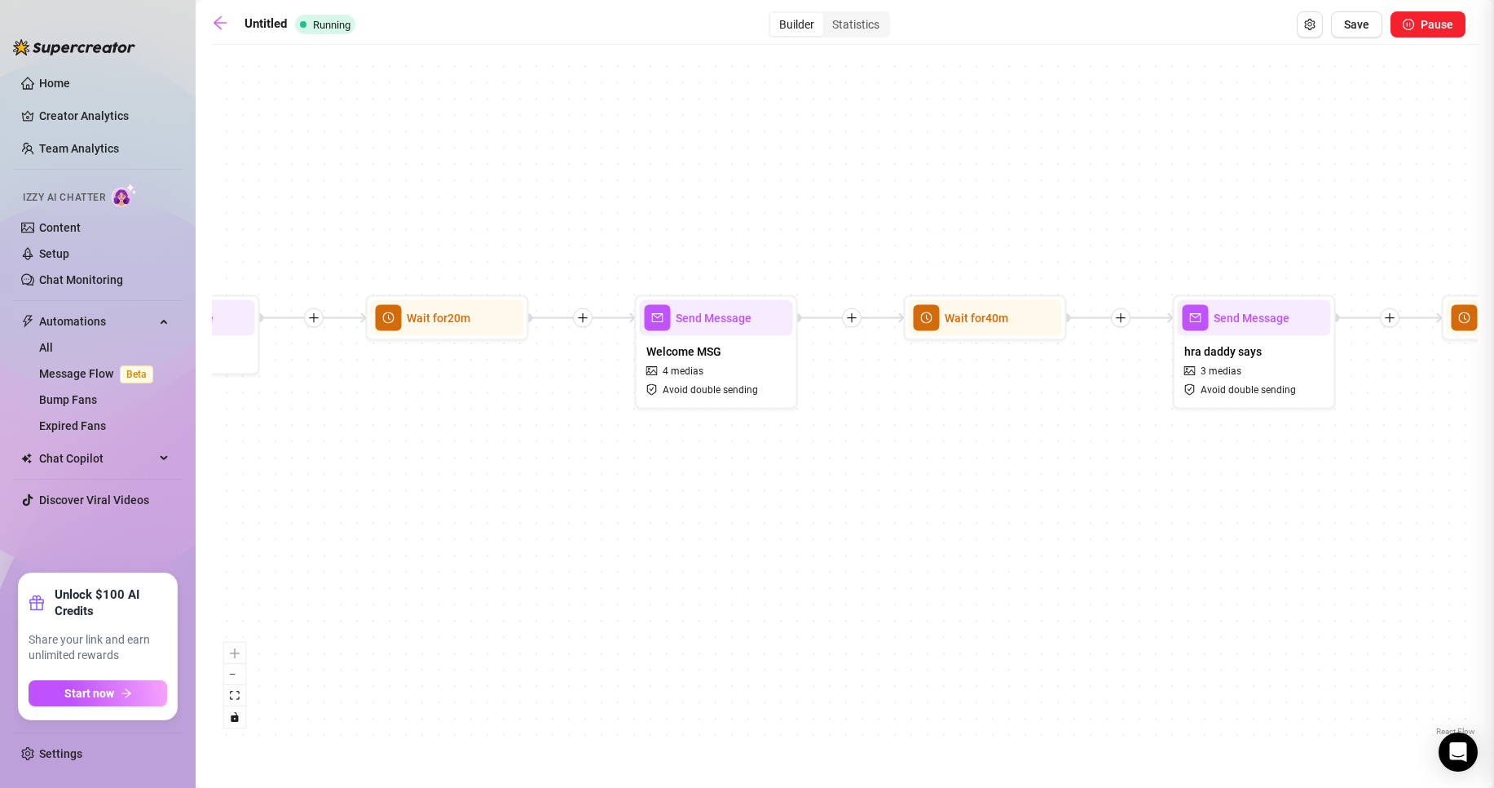
type textarea "zlato právě probíhá summer sale 😈 koukni se do přílohy co vše se spolu podnikne…"
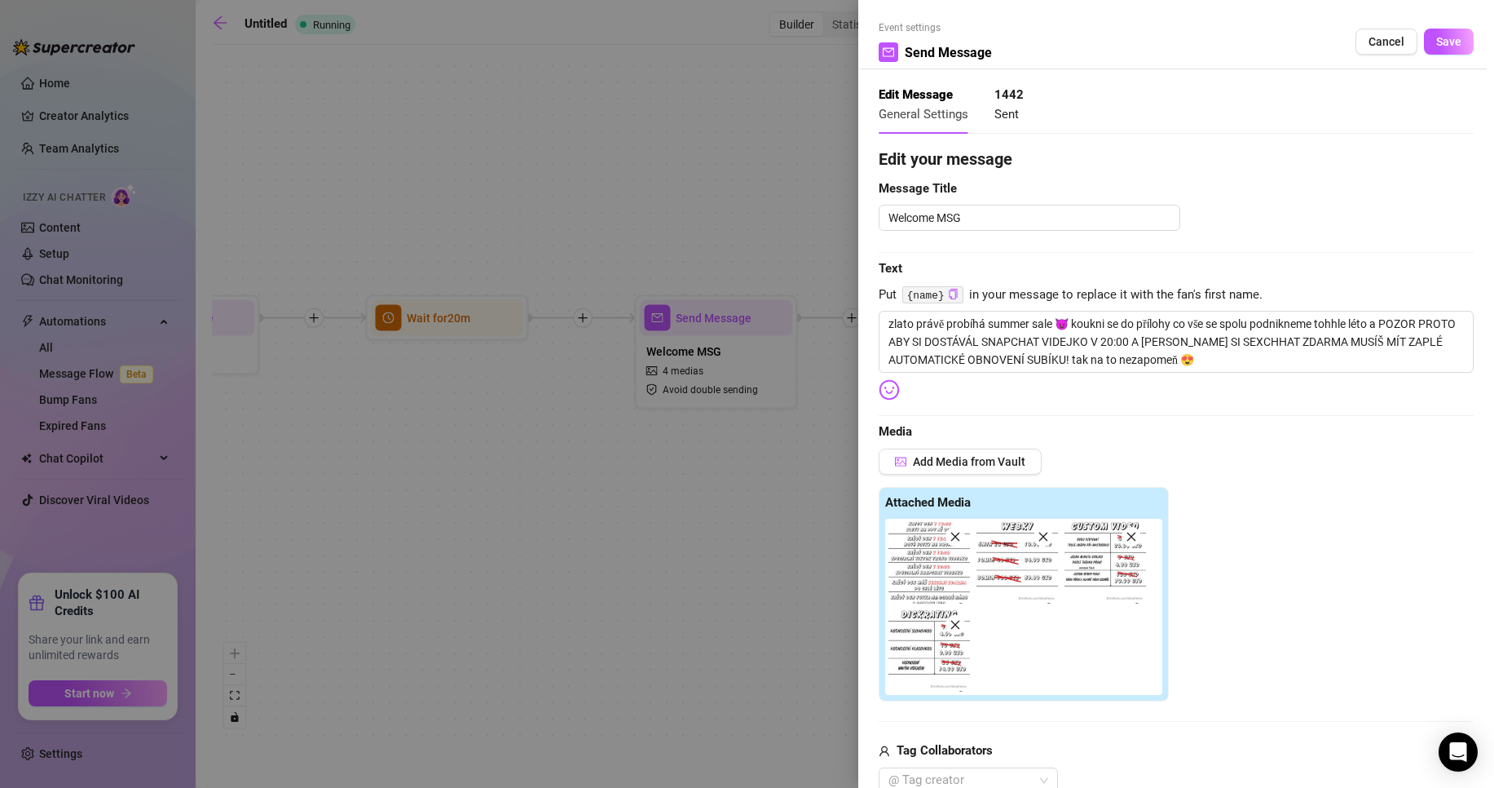
click at [759, 264] on div at bounding box center [747, 394] width 1494 height 788
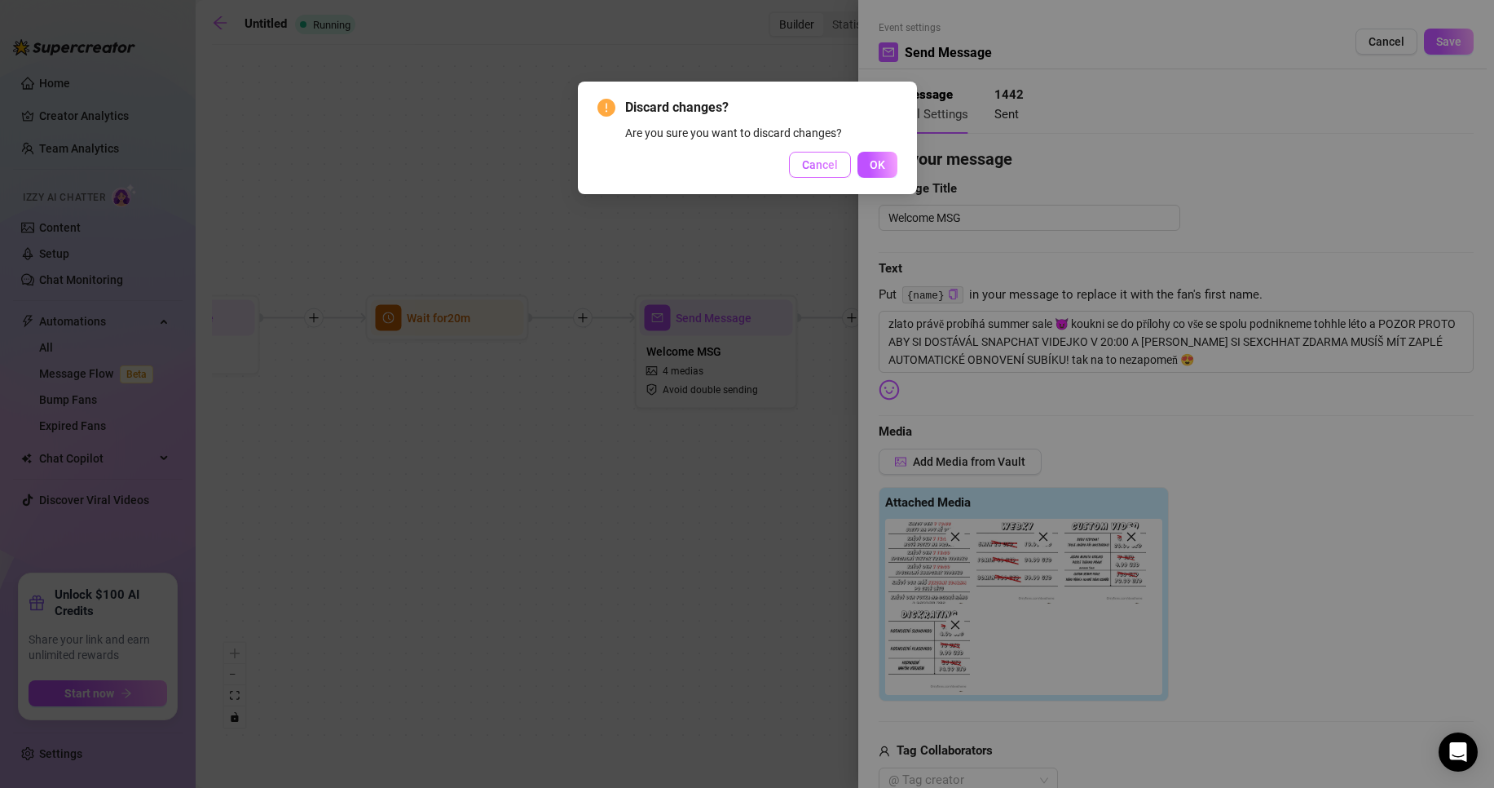
click at [827, 164] on span "Cancel" at bounding box center [820, 164] width 36 height 13
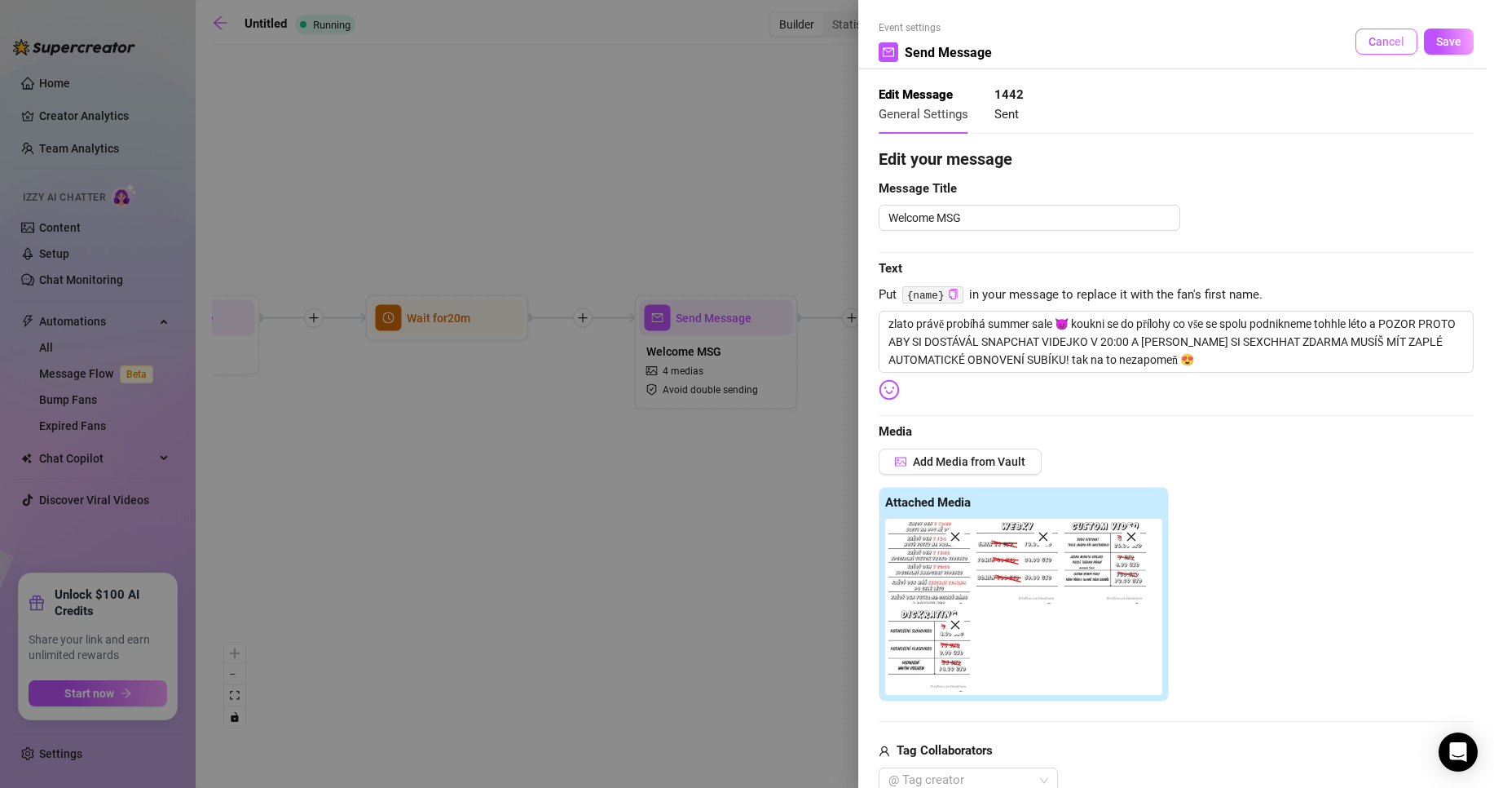
click at [1369, 41] on span "Cancel" at bounding box center [1387, 41] width 36 height 13
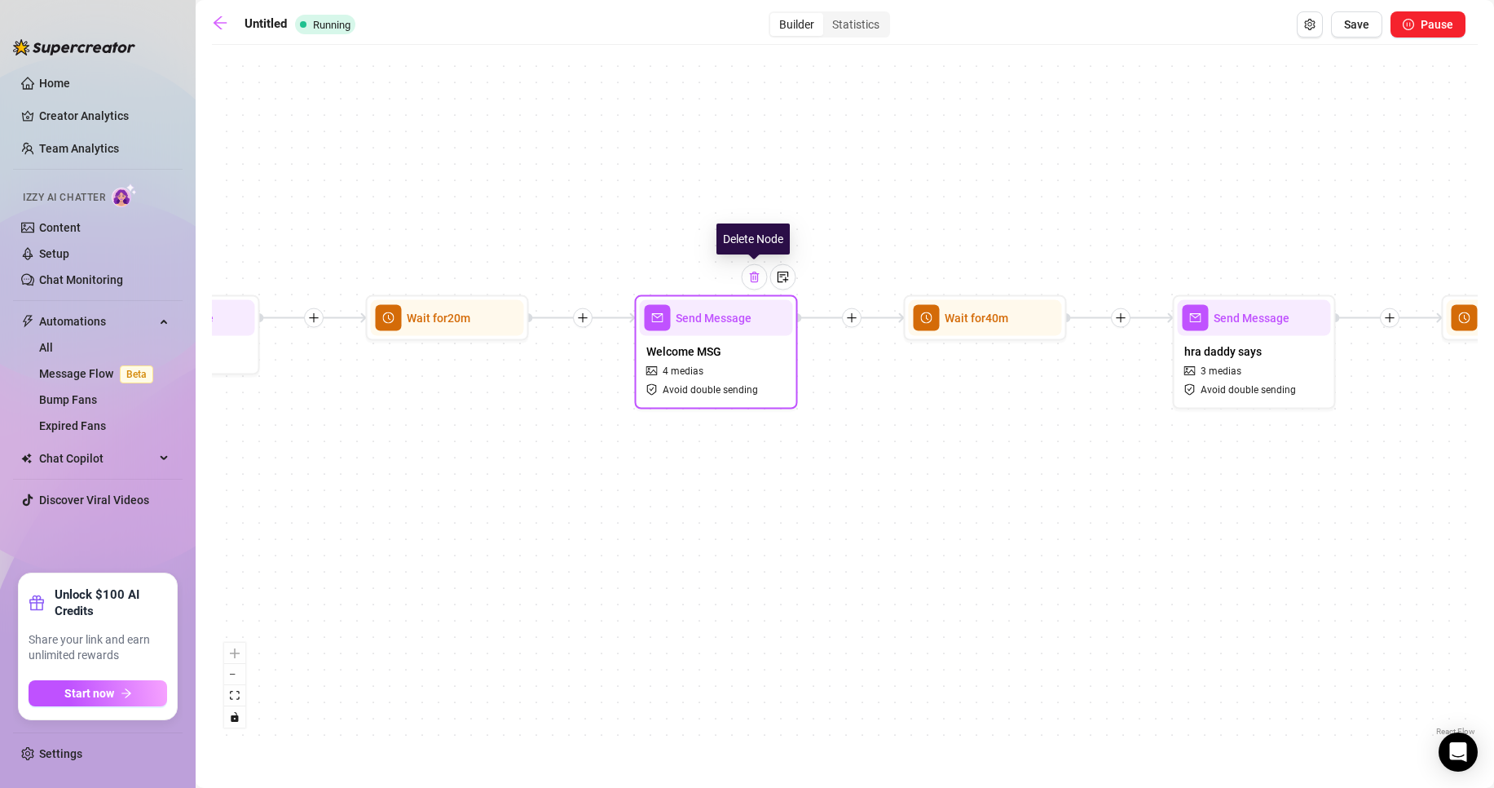
click at [757, 280] on img at bounding box center [754, 277] width 13 height 13
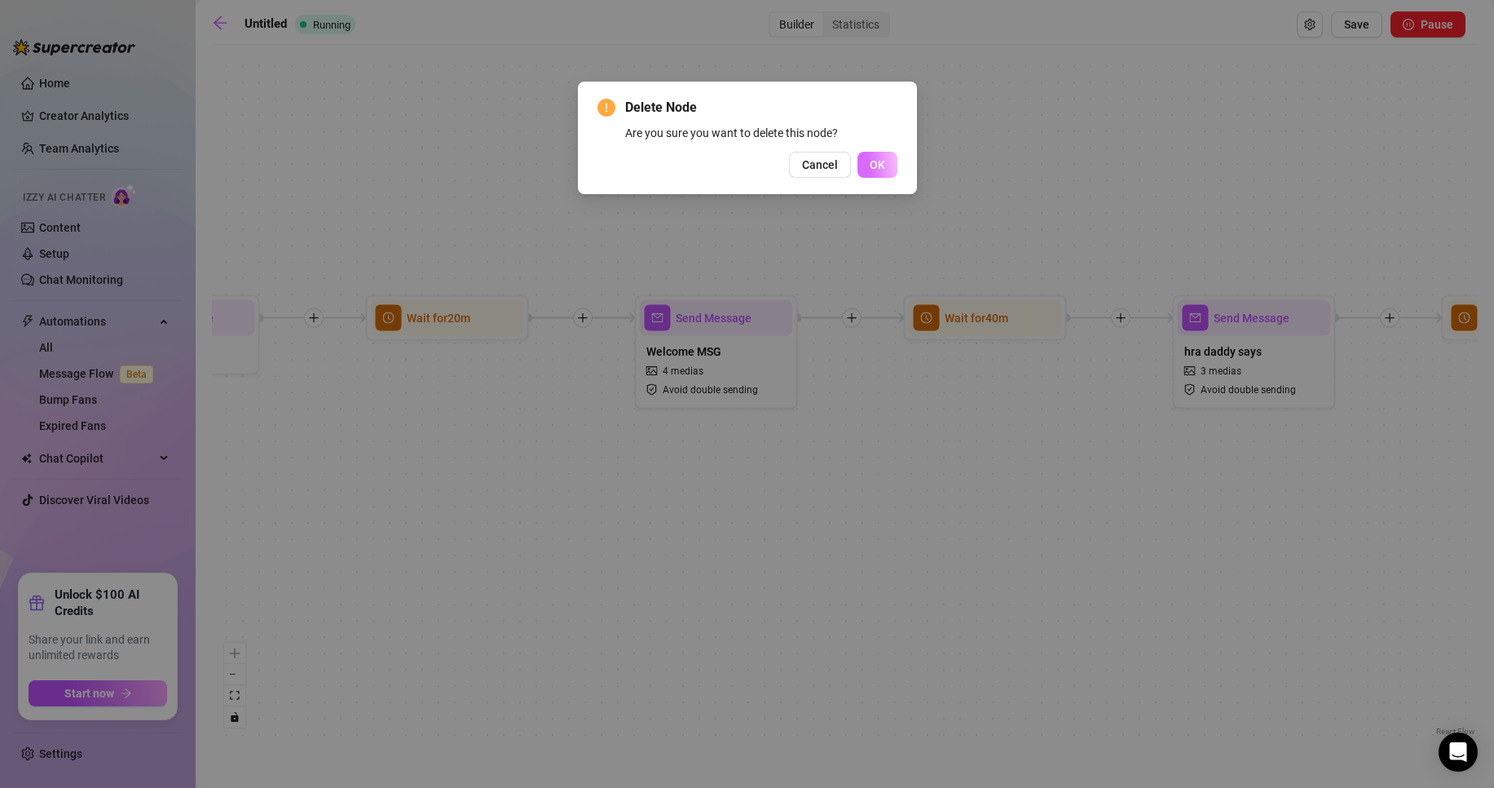
click at [885, 165] on span "OK" at bounding box center [877, 164] width 15 height 13
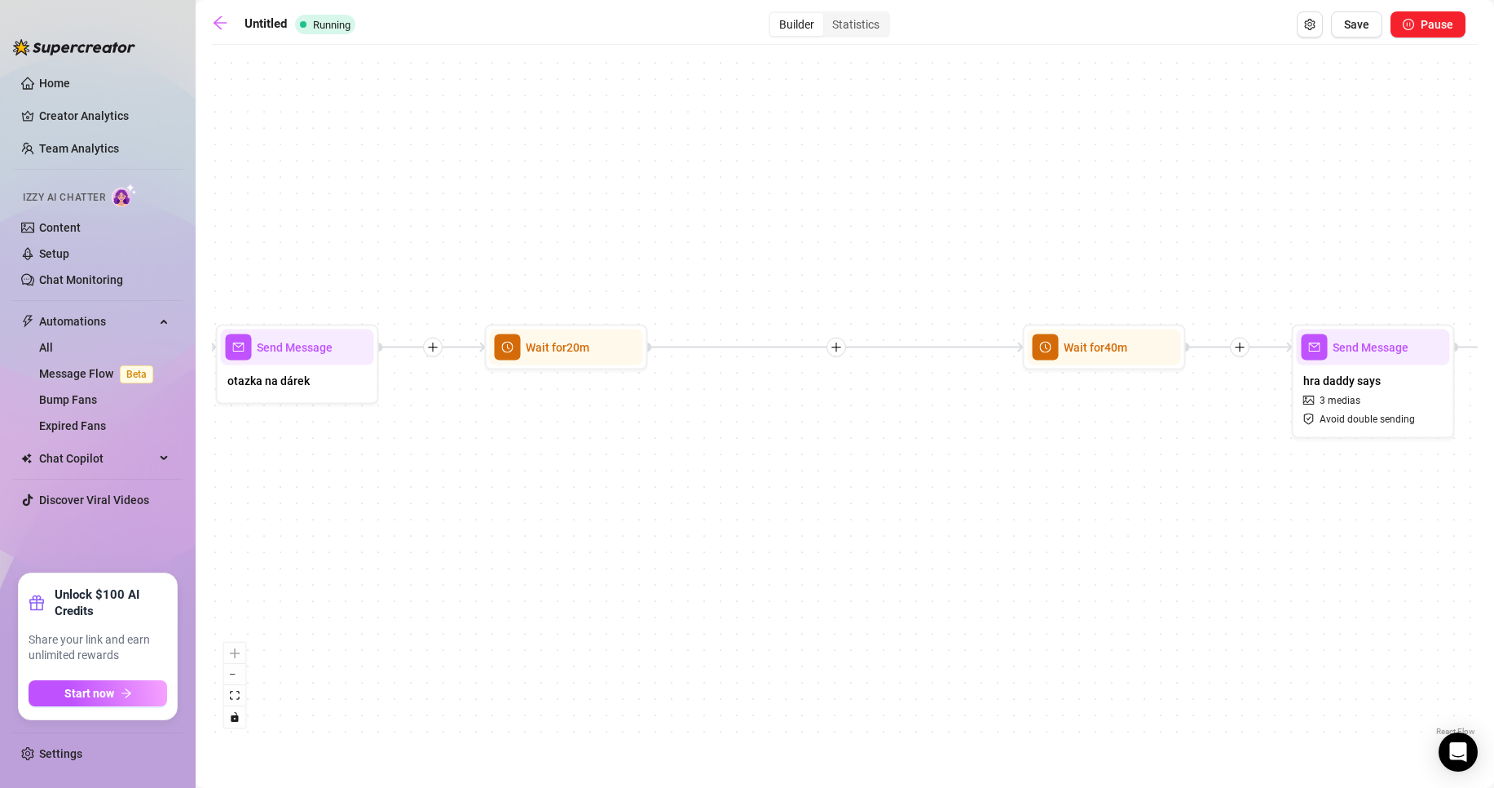
drag, startPoint x: 620, startPoint y: 455, endPoint x: 739, endPoint y: 484, distance: 122.6
click at [739, 484] on div "Send Message balíčky 5 medias Avoid double sending Send Message hra daddy says …" at bounding box center [845, 396] width 1266 height 686
click at [1116, 349] on div at bounding box center [1149, 318] width 71 height 83
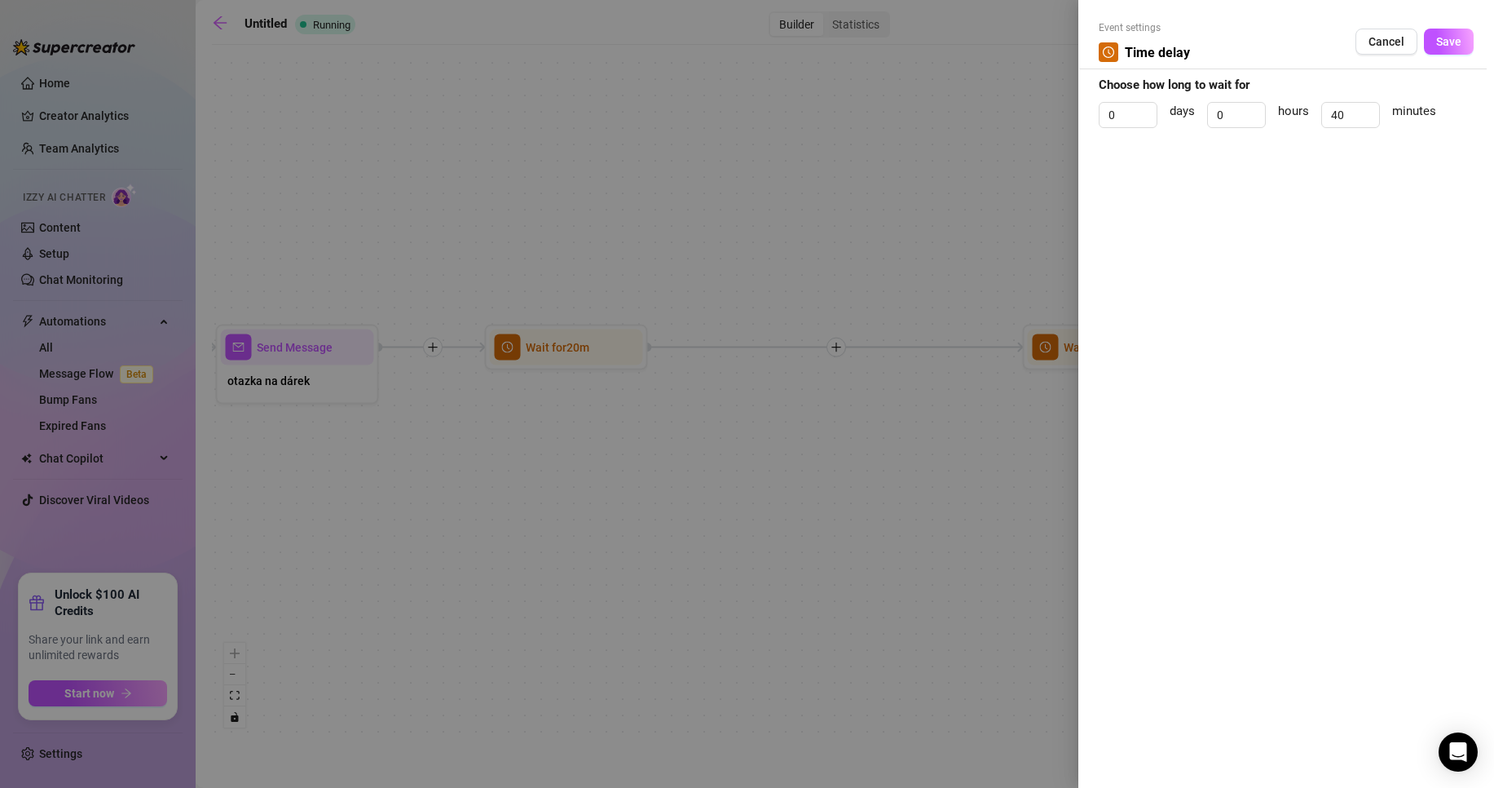
click at [964, 399] on div at bounding box center [747, 394] width 1494 height 788
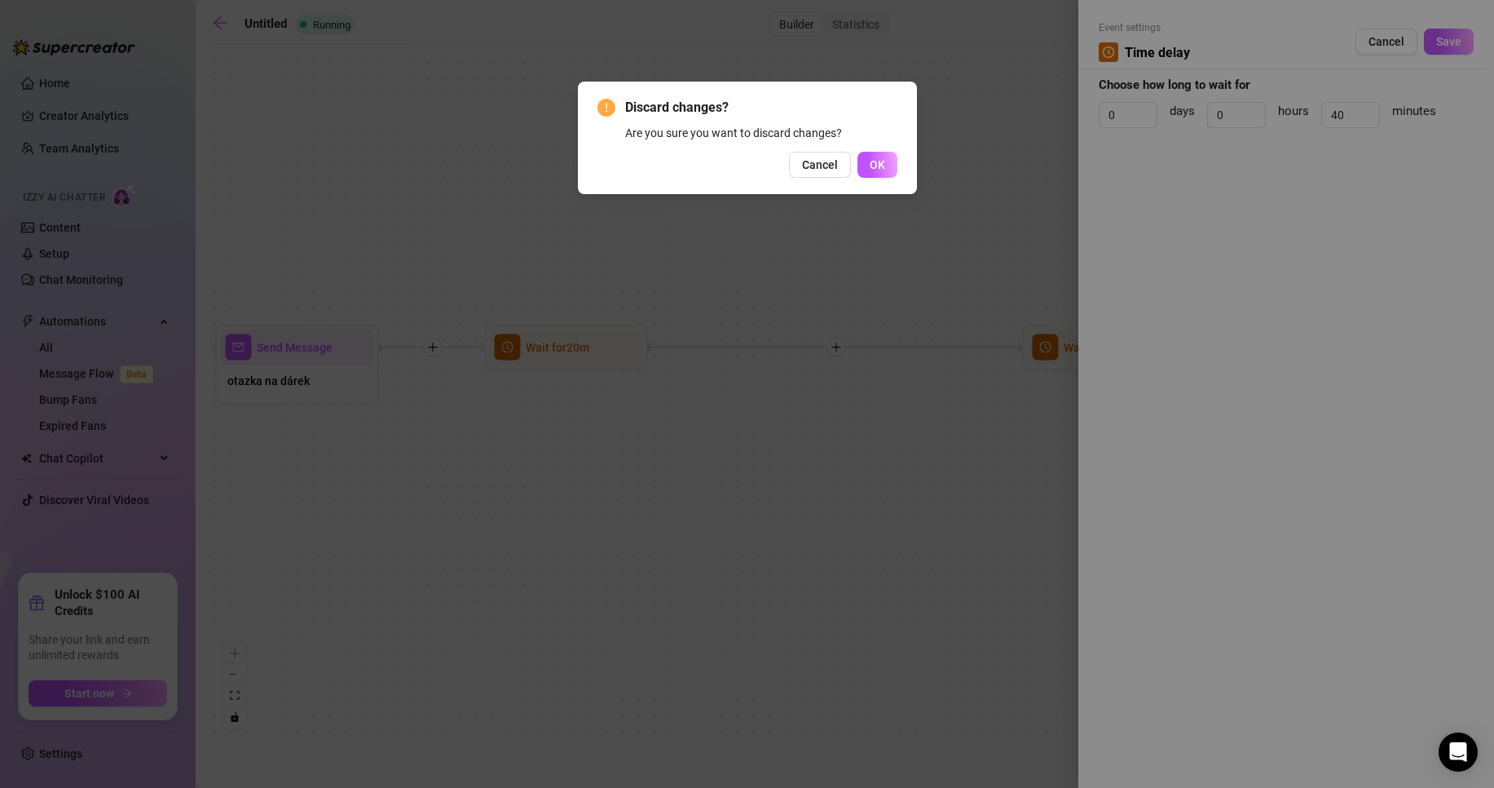
drag, startPoint x: 949, startPoint y: 388, endPoint x: 864, endPoint y: 218, distance: 190.3
click at [947, 386] on div "Discard changes? Are you sure you want to discard changes? Cancel OK" at bounding box center [747, 394] width 1494 height 788
click at [885, 162] on span "OK" at bounding box center [877, 164] width 15 height 13
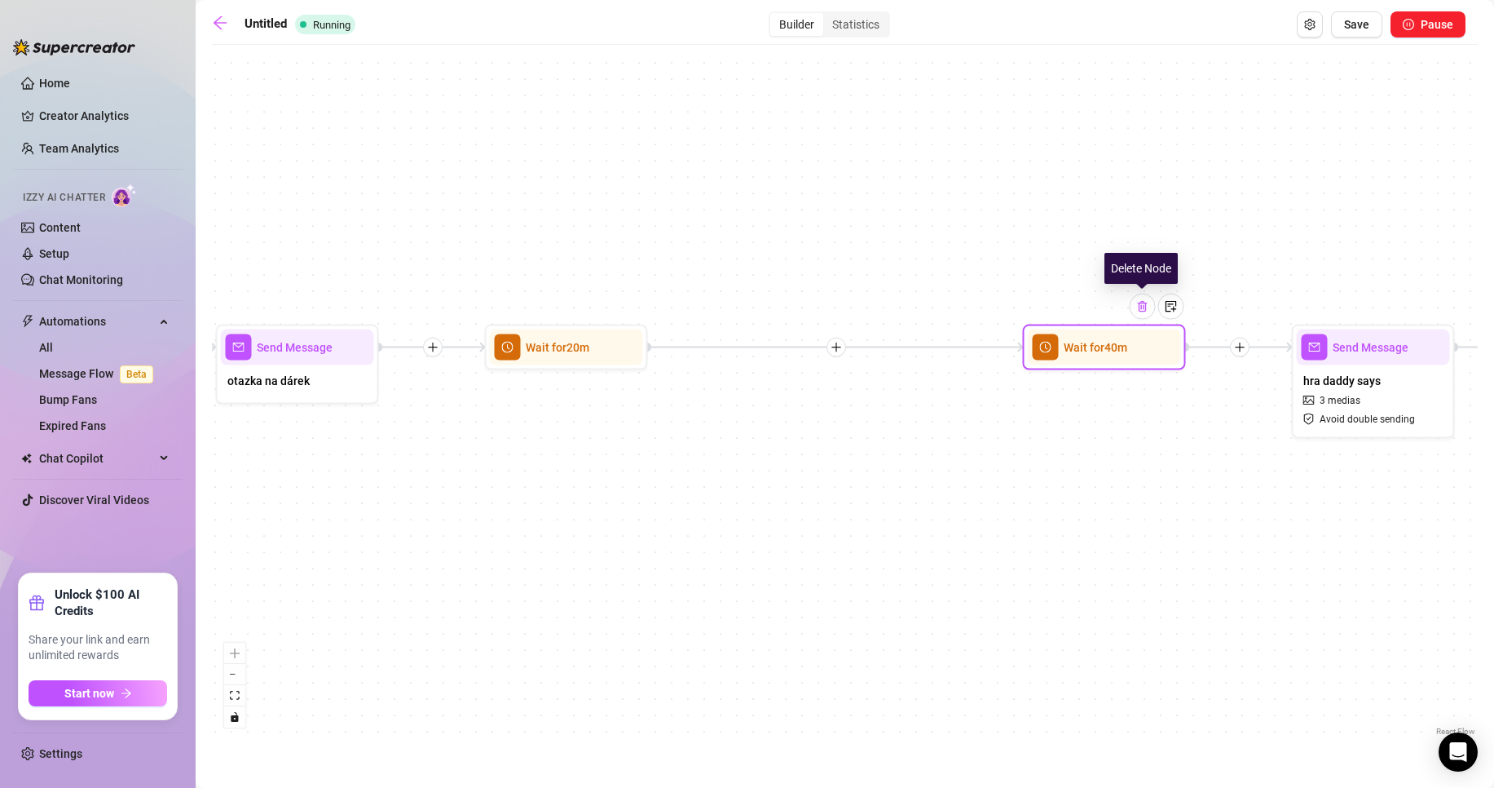
click at [1144, 309] on img at bounding box center [1142, 306] width 13 height 13
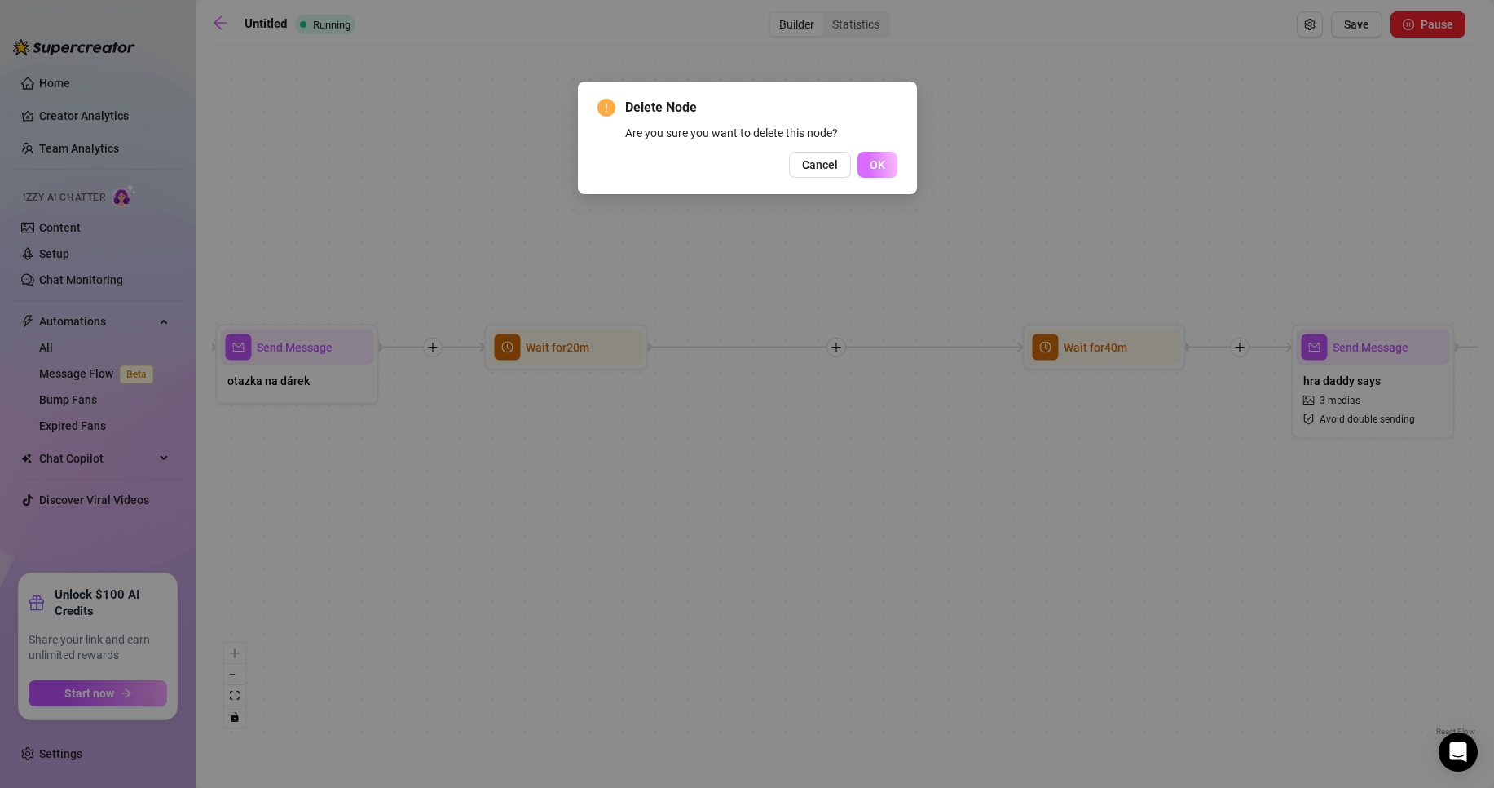
click at [893, 157] on button "OK" at bounding box center [878, 165] width 40 height 26
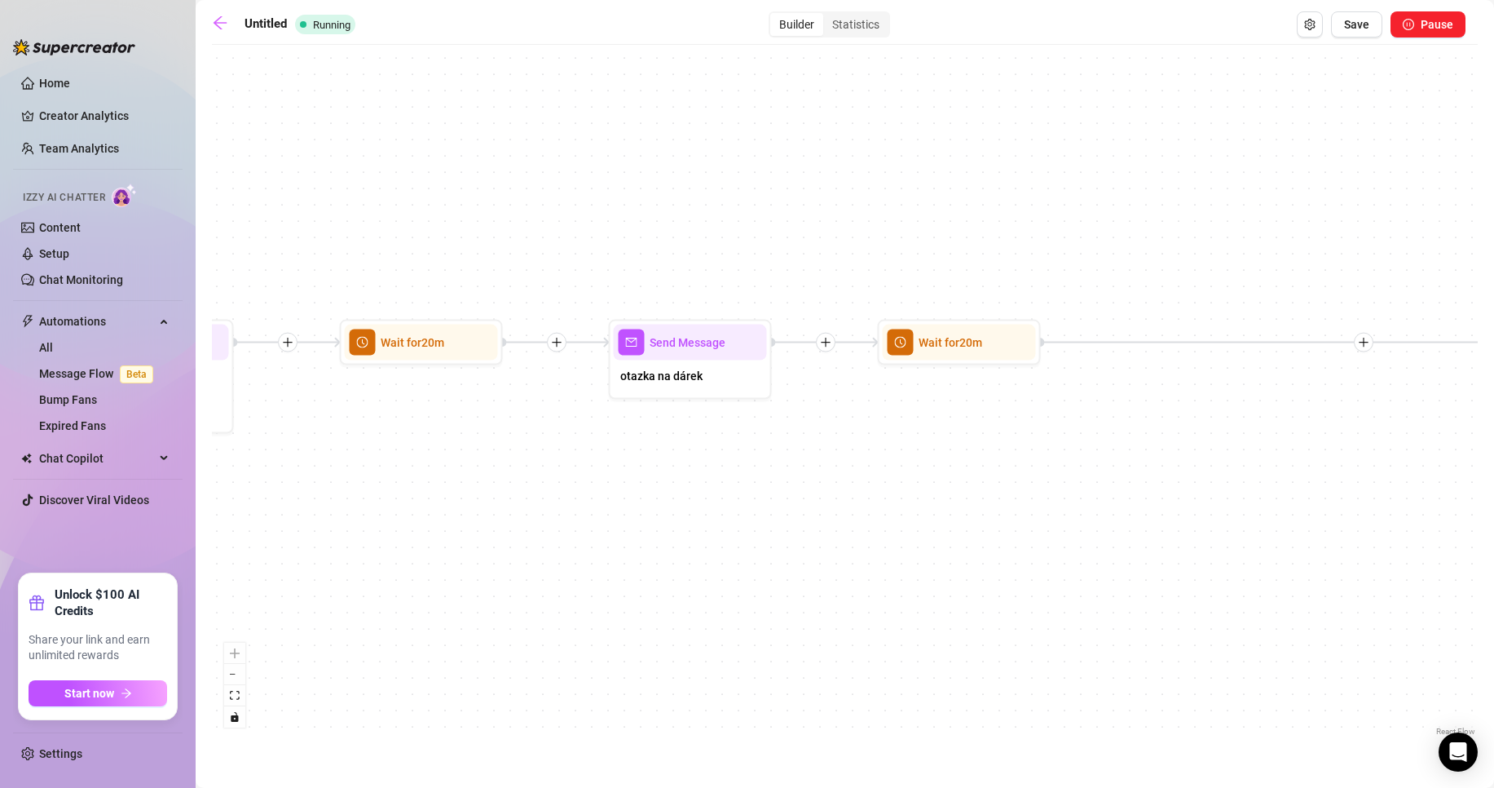
drag, startPoint x: 802, startPoint y: 485, endPoint x: 1135, endPoint y: 484, distance: 332.6
click at [1195, 478] on div "Send Message balíčky 5 medias Avoid double sending Send Message hra daddy says …" at bounding box center [845, 396] width 1266 height 686
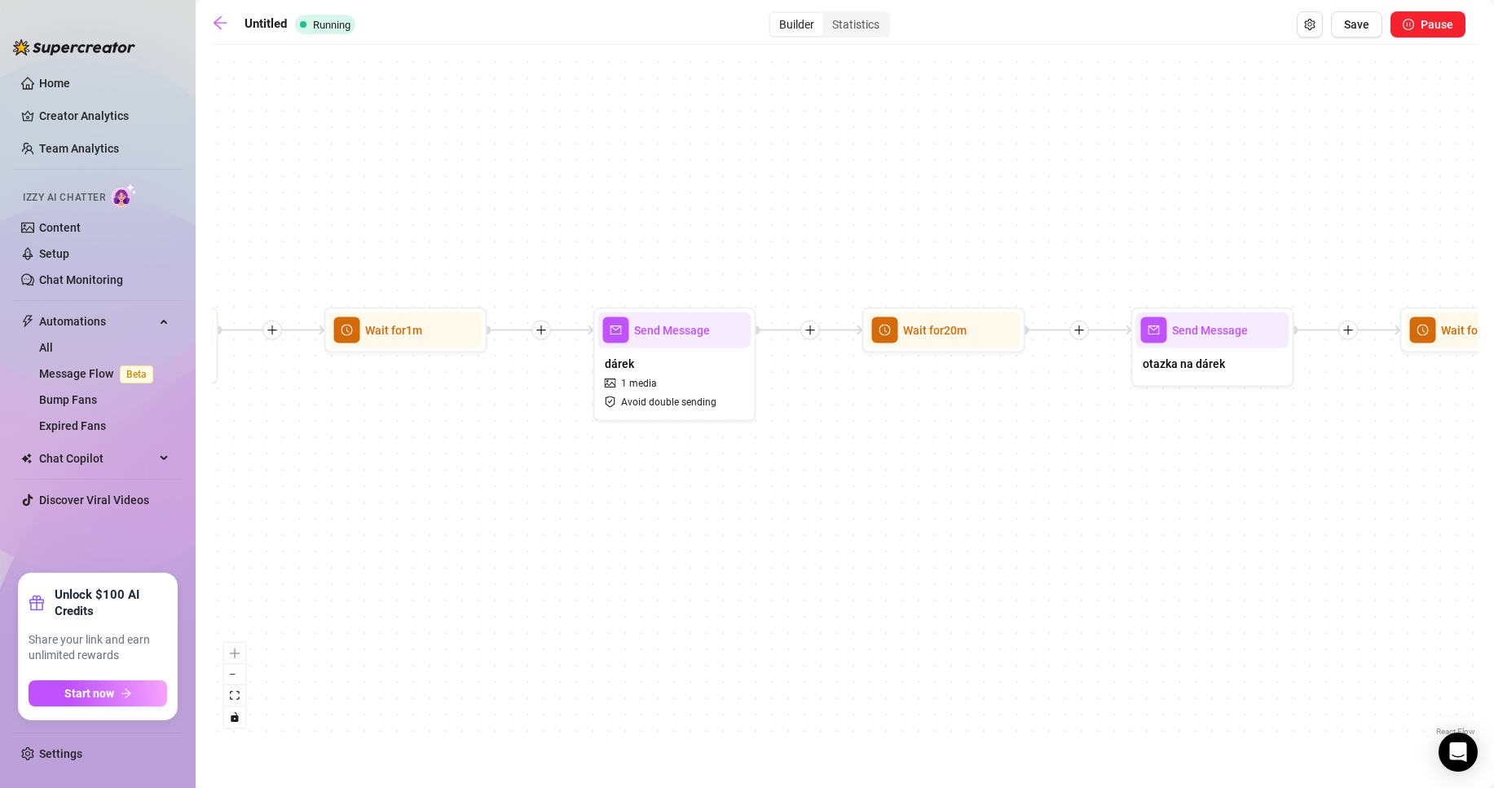
drag, startPoint x: 733, startPoint y: 503, endPoint x: 1197, endPoint y: 491, distance: 464.0
click at [1197, 491] on div "Send Message balíčky 5 medias Avoid double sending Send Message hra daddy says …" at bounding box center [845, 396] width 1266 height 686
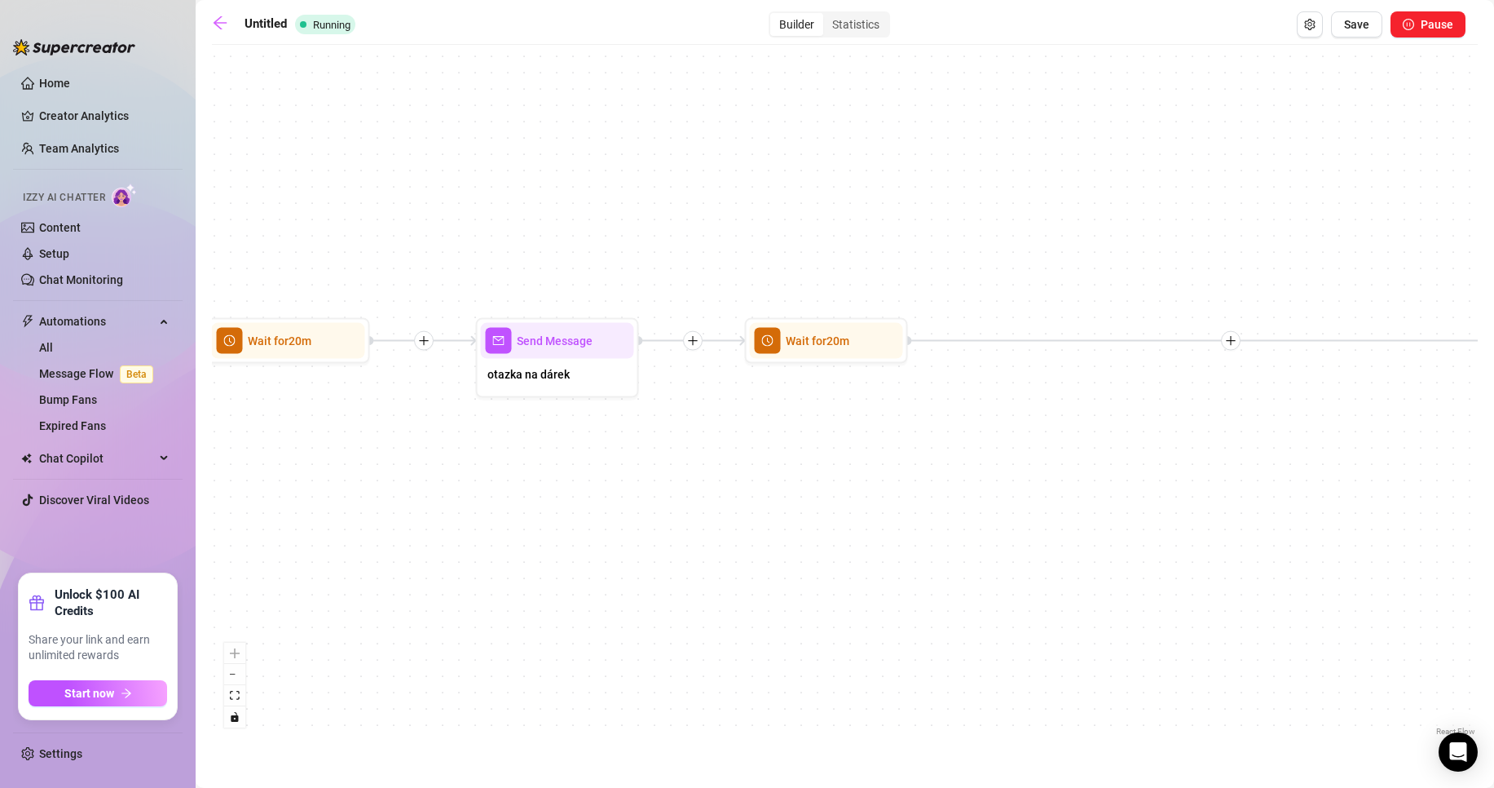
drag, startPoint x: 1197, startPoint y: 491, endPoint x: 567, endPoint y: 501, distance: 630.3
click at [540, 501] on div "Send Message balíčky 5 medias Avoid double sending Send Message hra daddy says …" at bounding box center [845, 396] width 1266 height 686
drag, startPoint x: 1127, startPoint y: 500, endPoint x: 598, endPoint y: 489, distance: 529.2
click at [549, 494] on div "Send Message balíčky 5 medias Avoid double sending Send Message hra daddy says …" at bounding box center [845, 396] width 1266 height 686
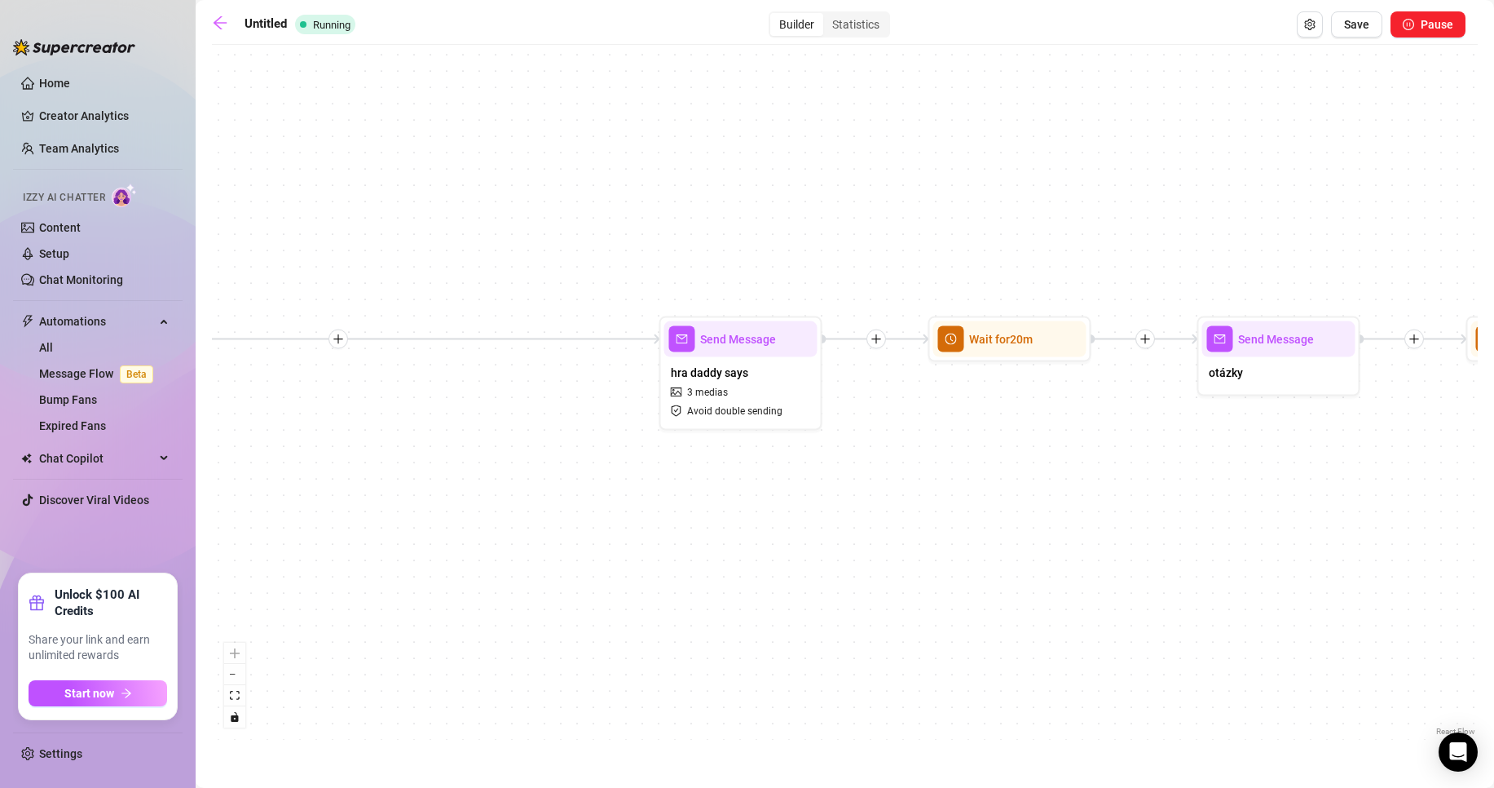
drag, startPoint x: 973, startPoint y: 489, endPoint x: 845, endPoint y: 492, distance: 127.2
click at [845, 492] on div "Send Message balíčky 5 medias Avoid double sending Send Message hra daddy says …" at bounding box center [845, 396] width 1266 height 686
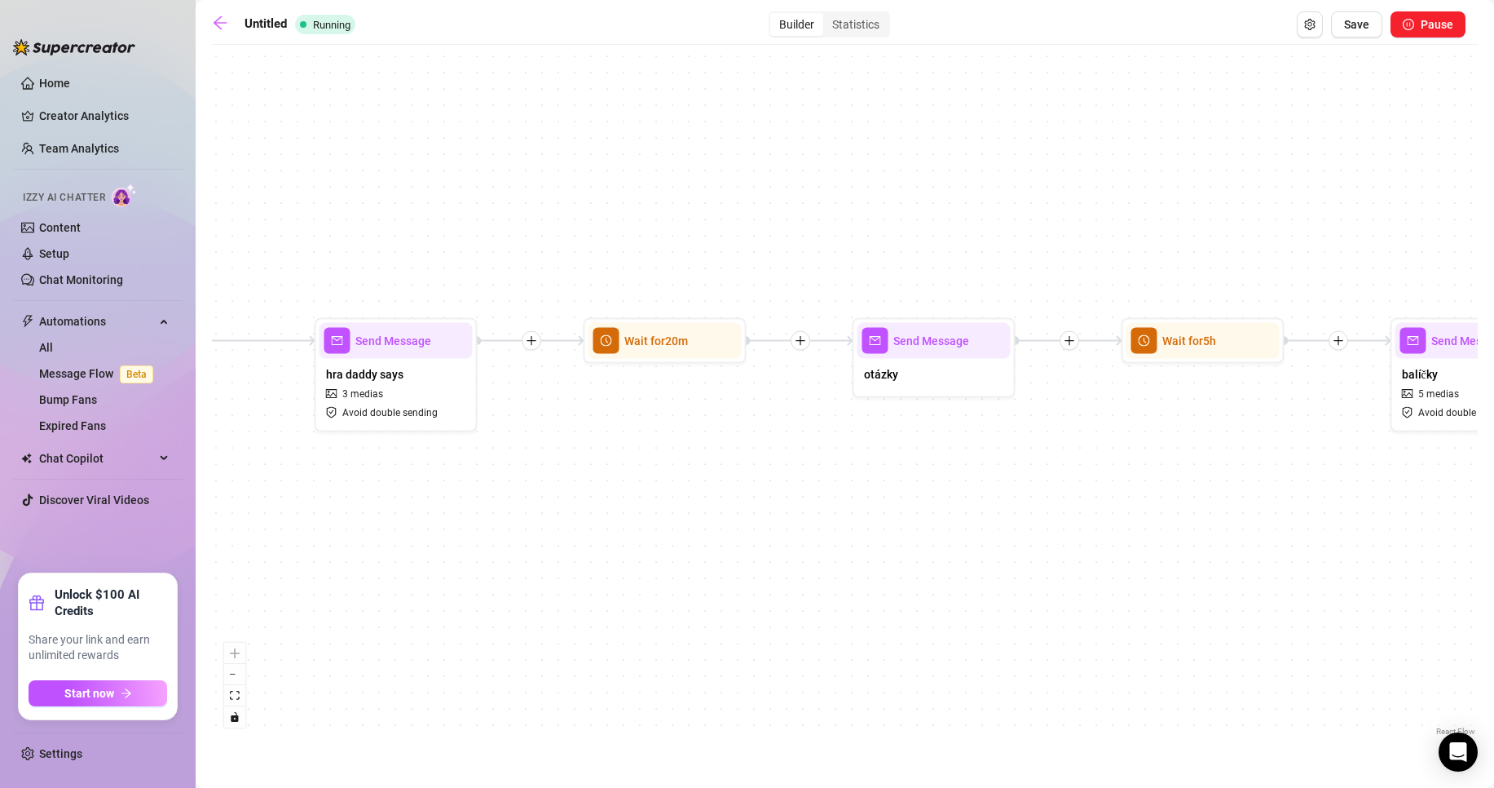
drag, startPoint x: 924, startPoint y: 488, endPoint x: 810, endPoint y: 482, distance: 115.1
click at [792, 484] on div "Send Message balíčky 5 medias Avoid double sending Send Message hra daddy says …" at bounding box center [845, 396] width 1266 height 686
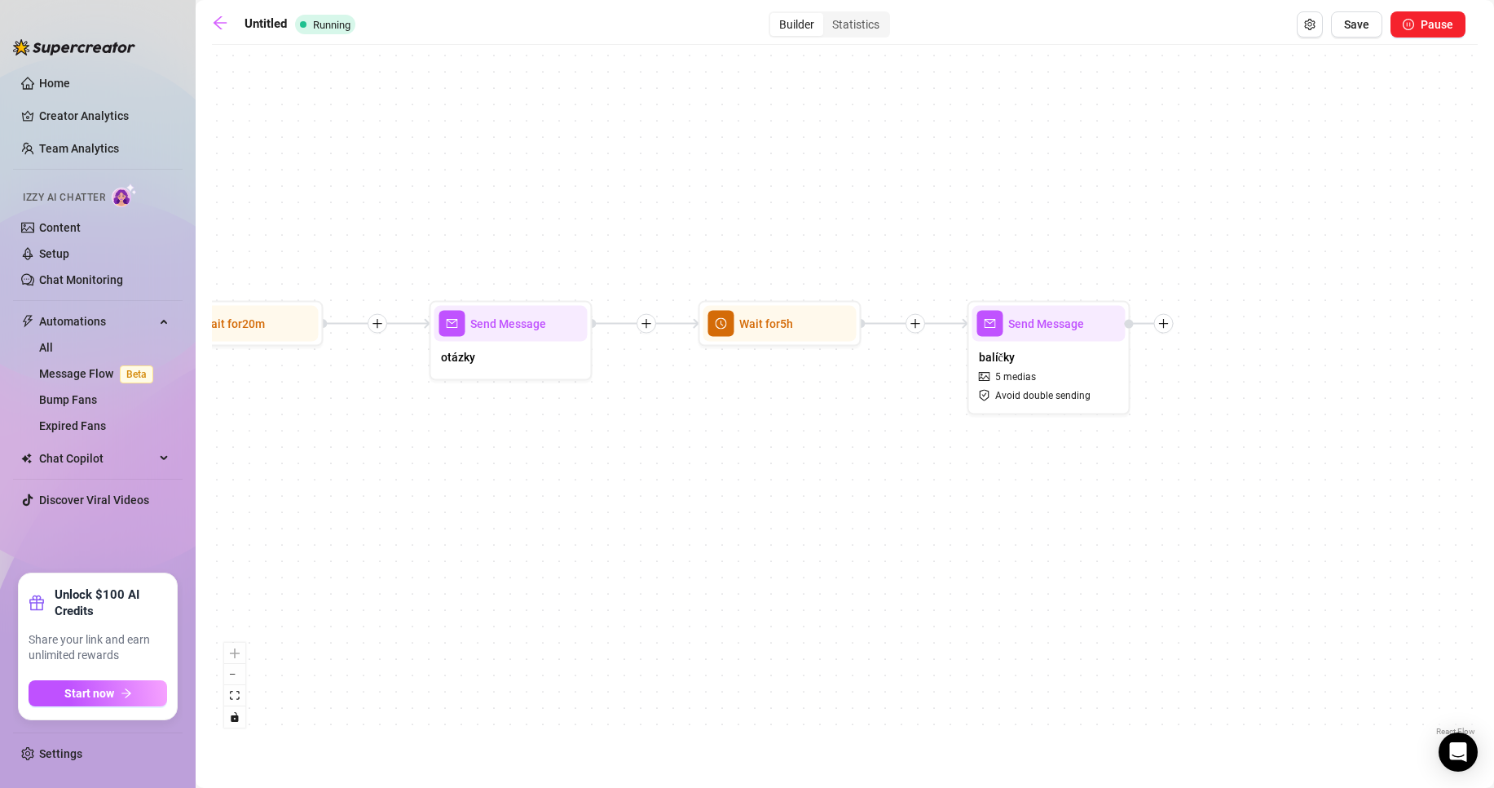
drag, startPoint x: 1180, startPoint y: 479, endPoint x: 889, endPoint y: 465, distance: 292.1
click at [889, 465] on div "Send Message balíčky 5 medias Avoid double sending Send Message hra daddy says …" at bounding box center [845, 396] width 1266 height 686
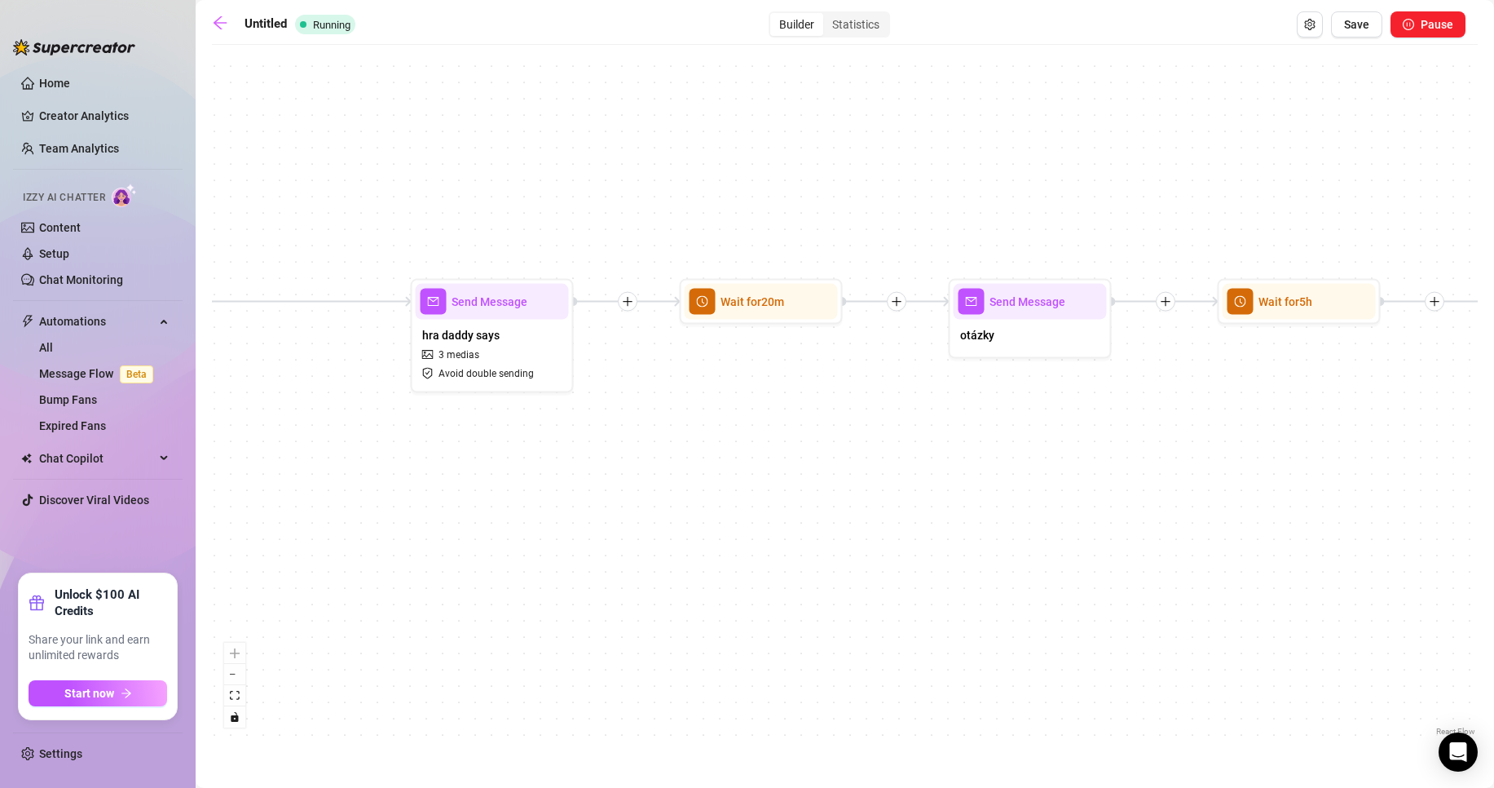
drag, startPoint x: 554, startPoint y: 474, endPoint x: 1067, endPoint y: 452, distance: 514.1
click at [1067, 452] on div "Send Message balíčky 5 medias Avoid double sending Send Message hra daddy says …" at bounding box center [845, 396] width 1266 height 686
click at [213, 22] on icon "arrow-left" at bounding box center [220, 23] width 16 height 16
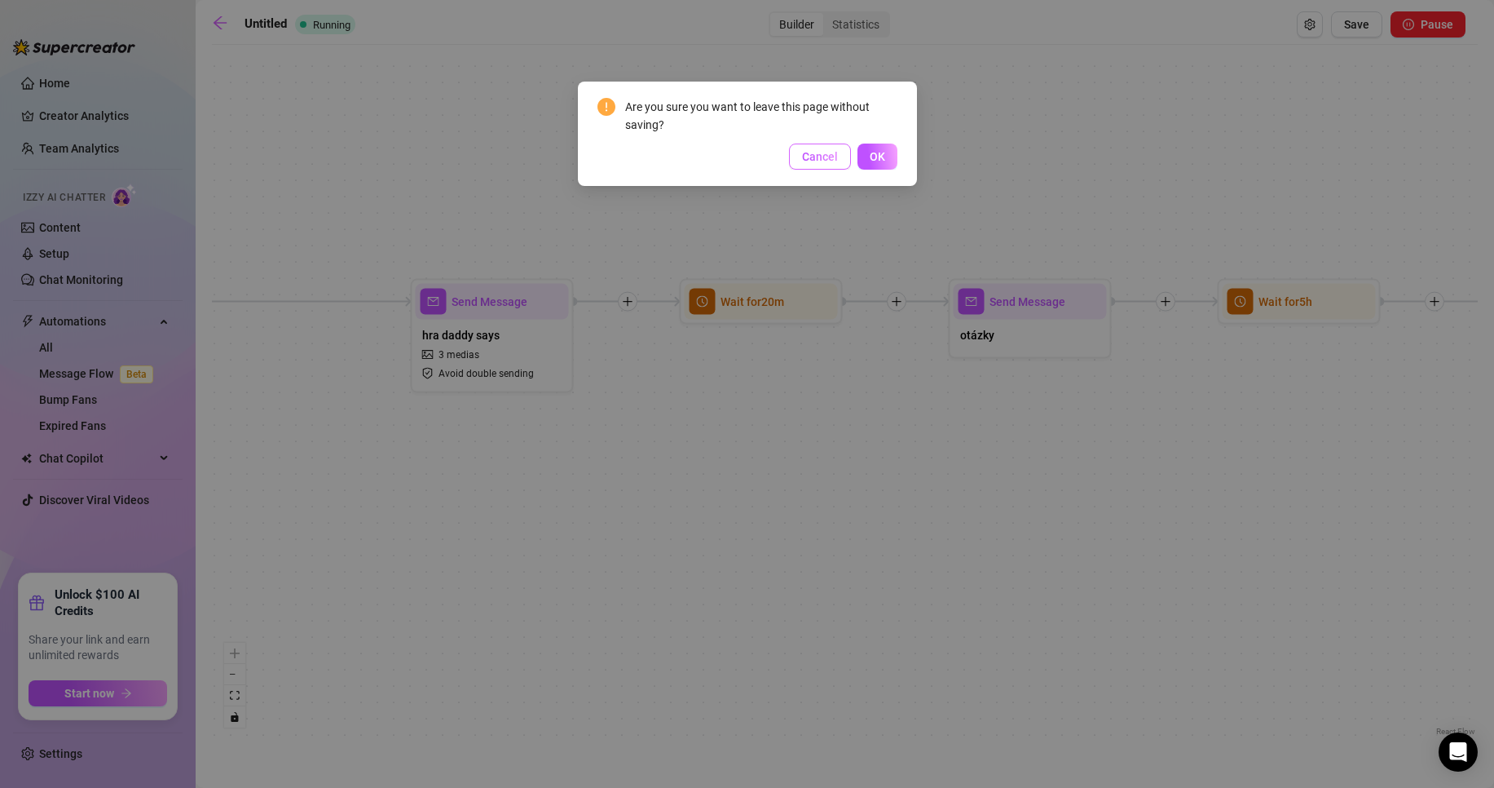
click at [828, 157] on span "Cancel" at bounding box center [820, 156] width 36 height 13
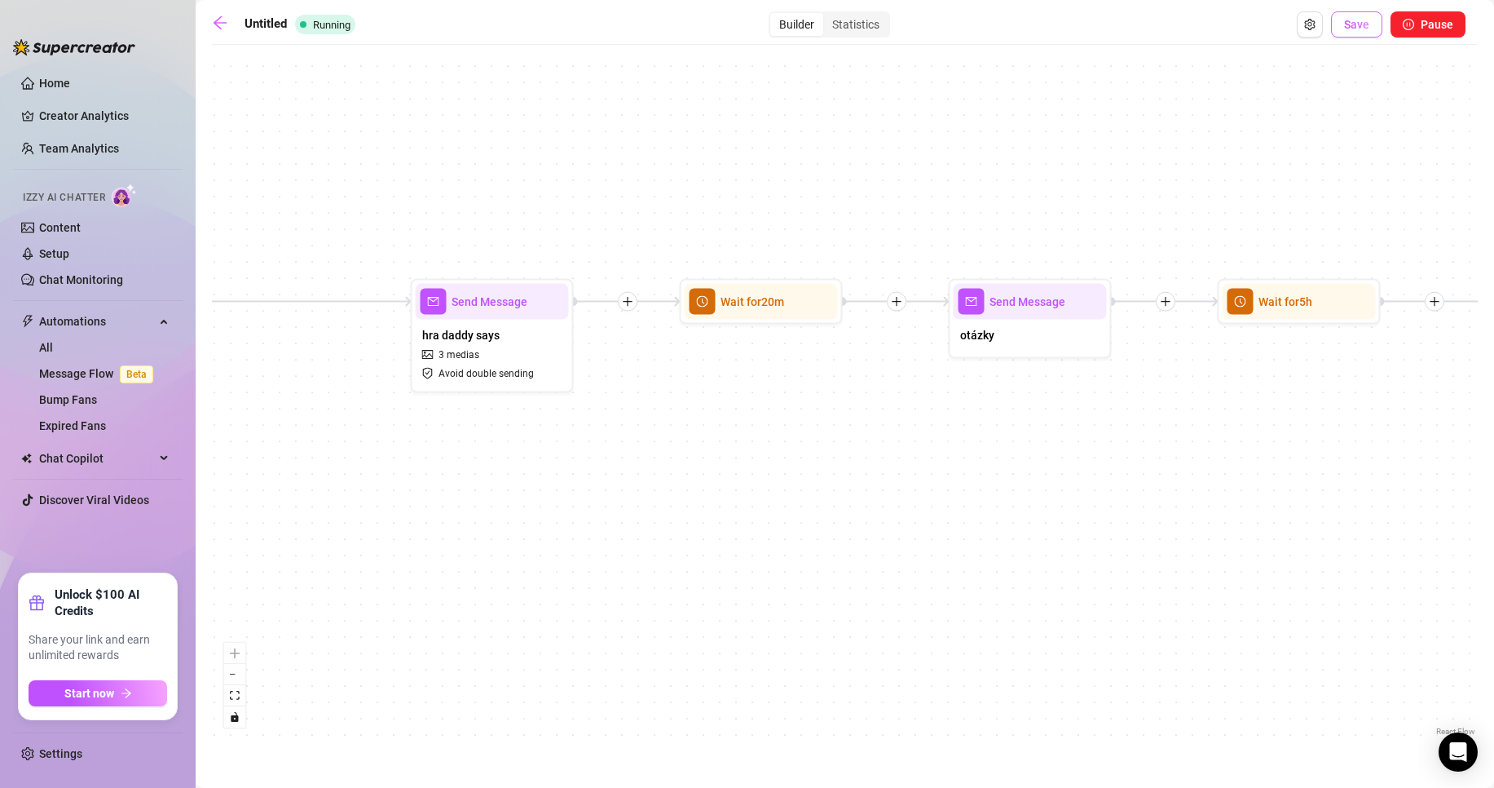
click at [1373, 26] on button "Save" at bounding box center [1356, 24] width 51 height 26
